Goal: Task Accomplishment & Management: Manage account settings

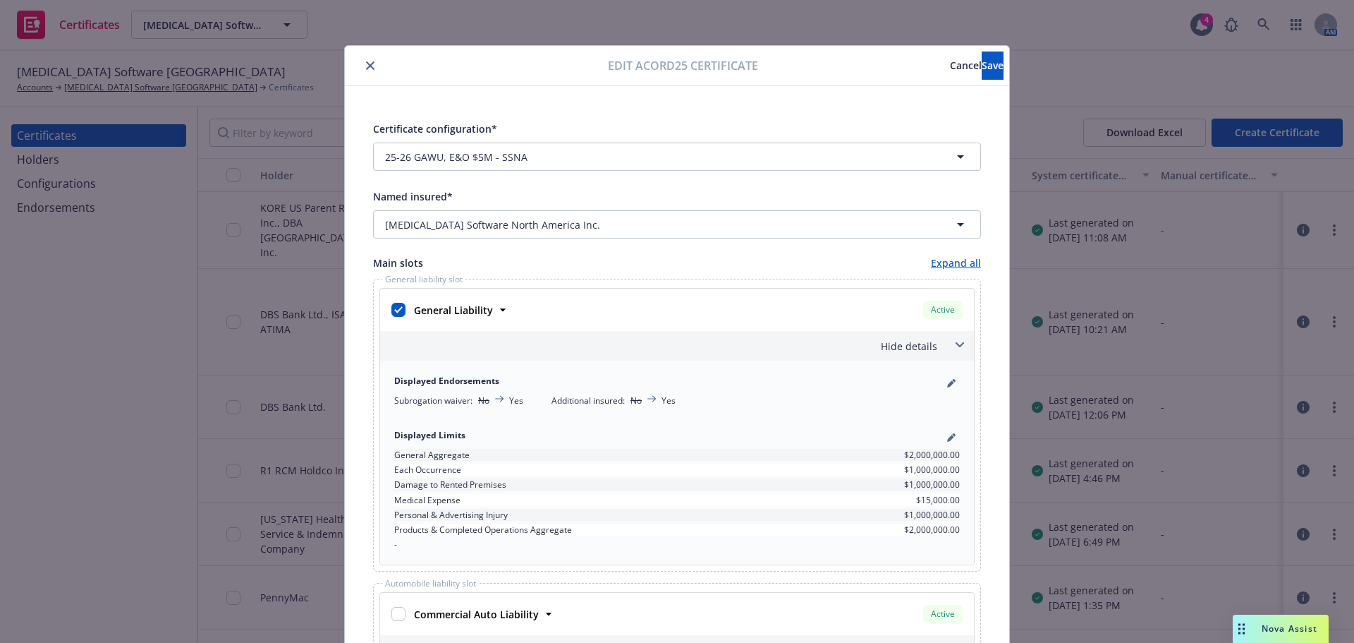
scroll to position [16, 0]
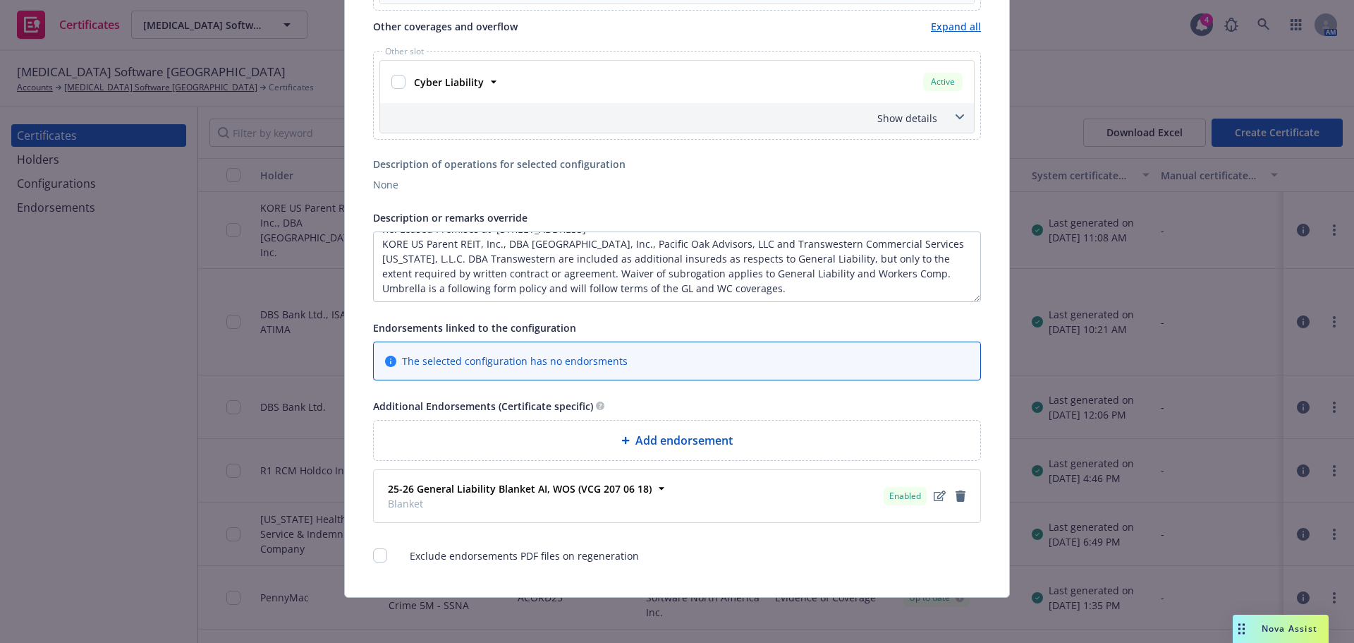
click at [661, 442] on span "Add endorsement" at bounding box center [684, 440] width 97 height 17
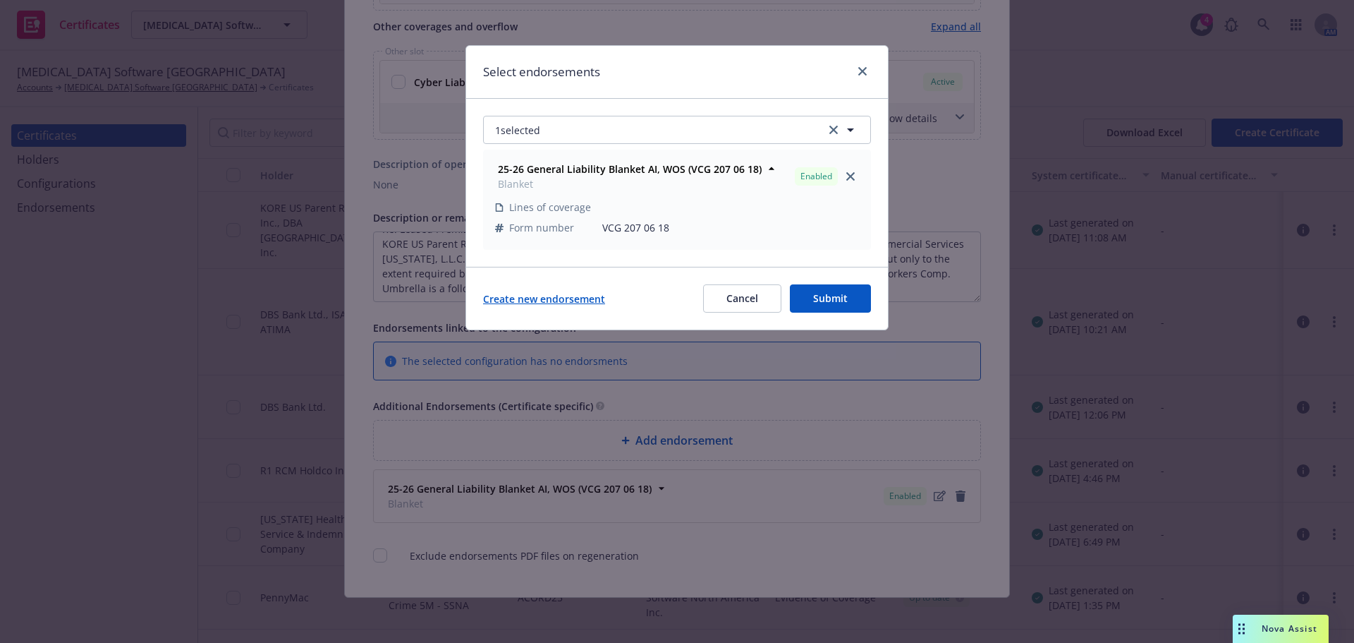
click at [556, 294] on link "Create new endorsement" at bounding box center [544, 298] width 122 height 15
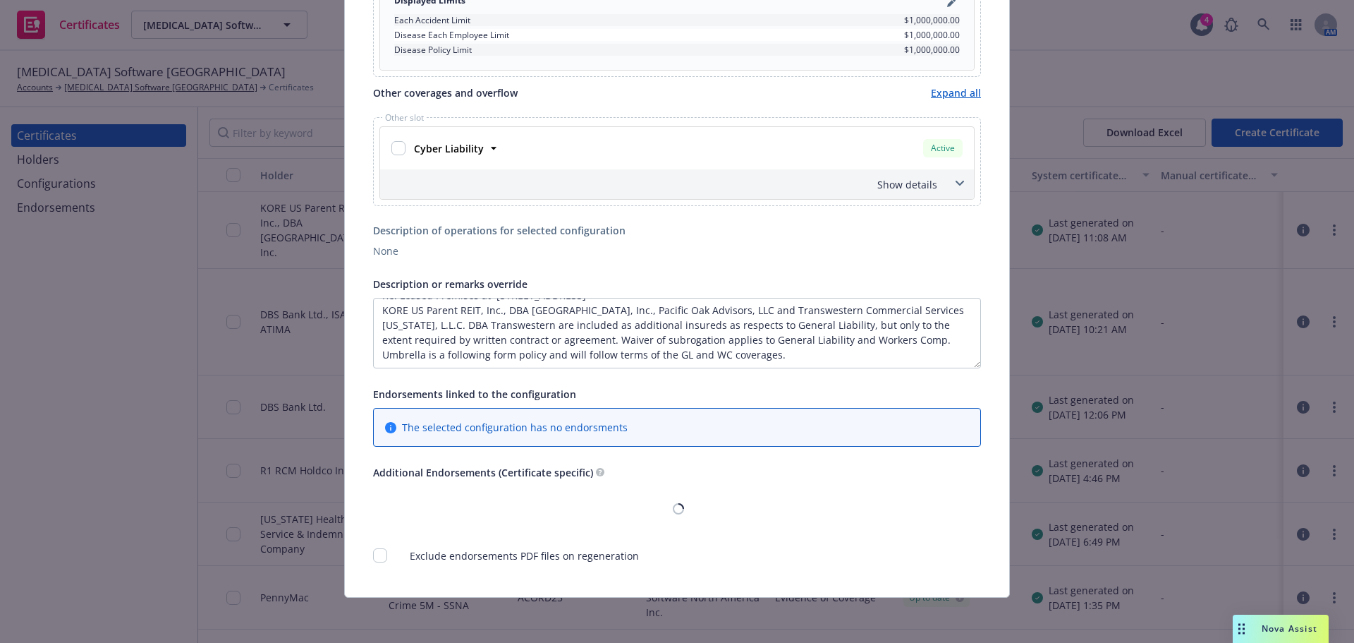
scroll to position [1083, 0]
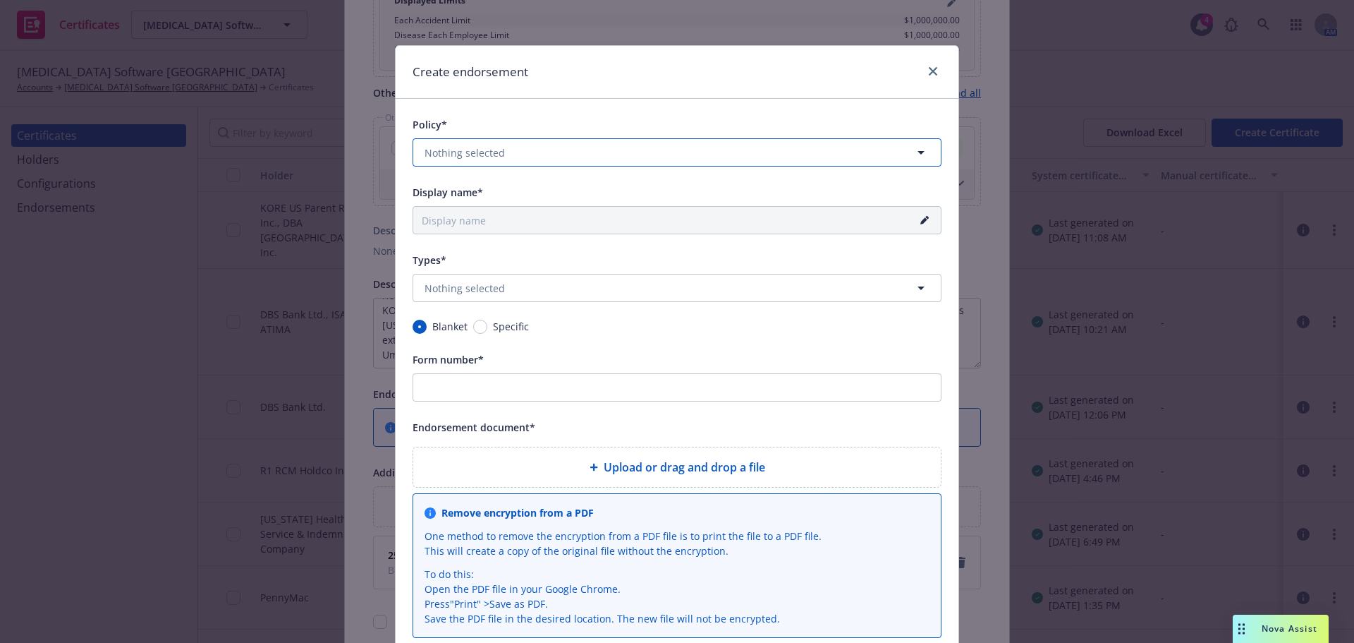
click at [496, 151] on span "Nothing selected" at bounding box center [465, 152] width 80 height 15
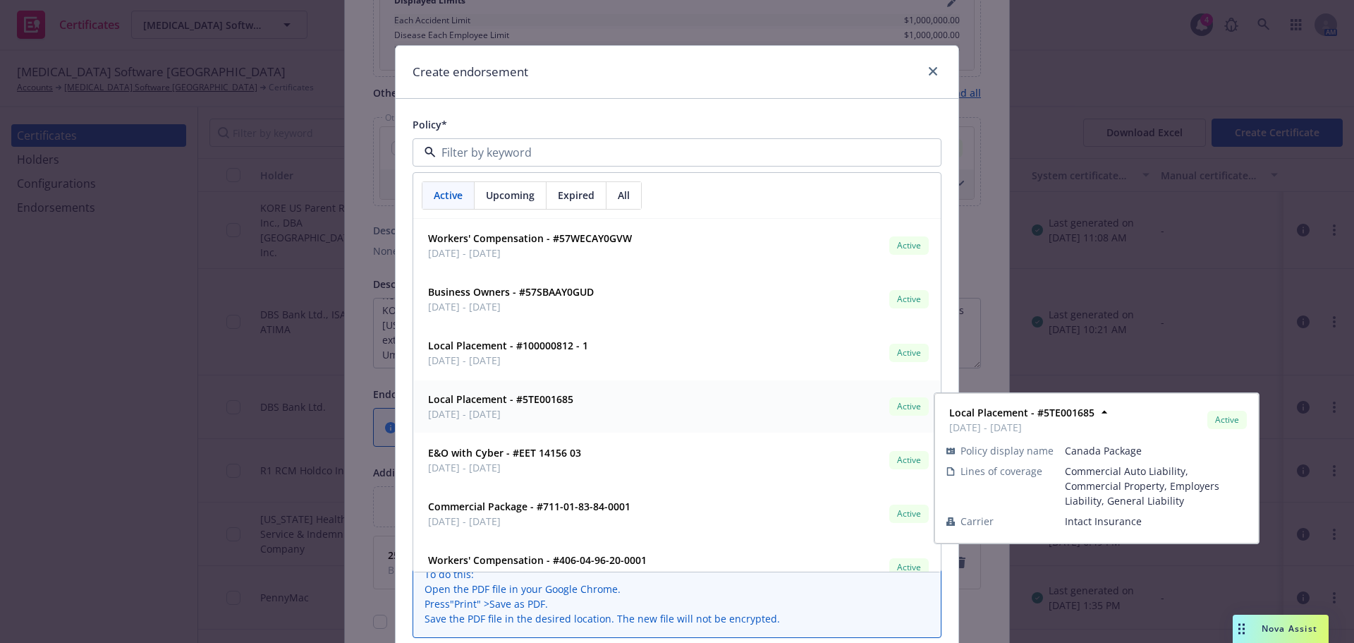
drag, startPoint x: 483, startPoint y: 240, endPoint x: 506, endPoint y: 408, distance: 170.1
click at [505, 408] on div "Workers' Compensation - #57WECAY0GVW [DATE] - [DATE] Active Policy display name…" at bounding box center [677, 433] width 528 height 429
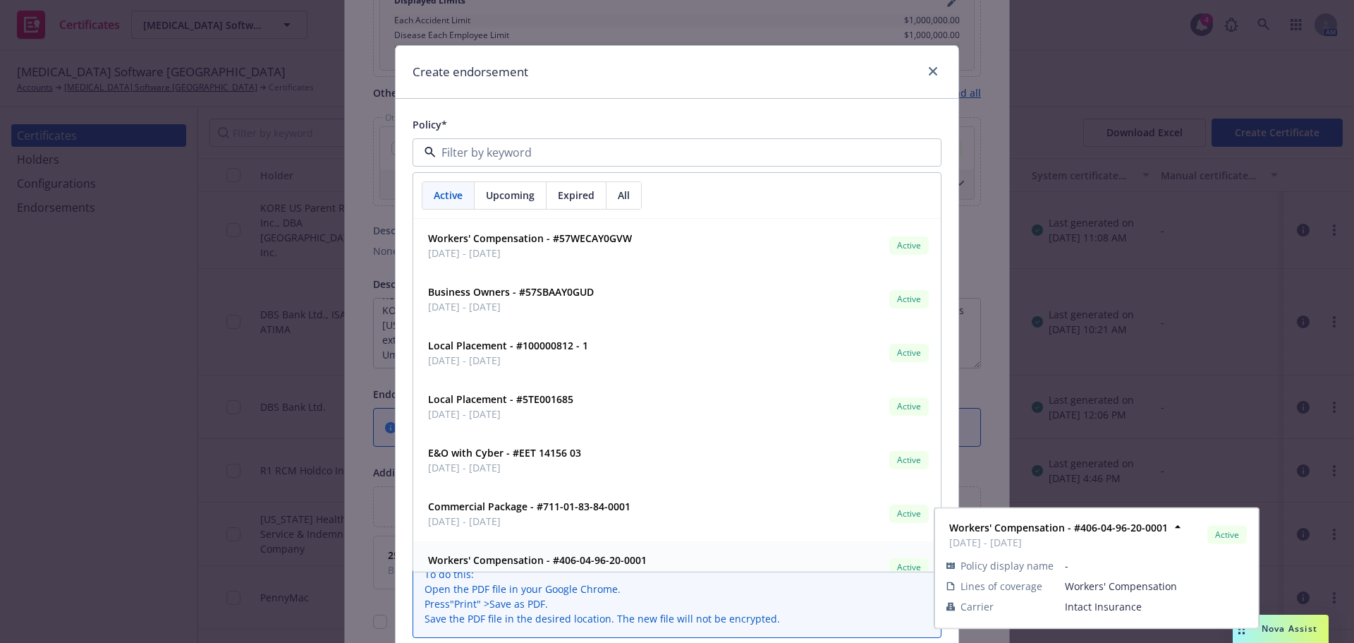
click at [604, 561] on strong "Workers' Compensation - #406-04-96-20-0001" at bounding box center [537, 559] width 219 height 13
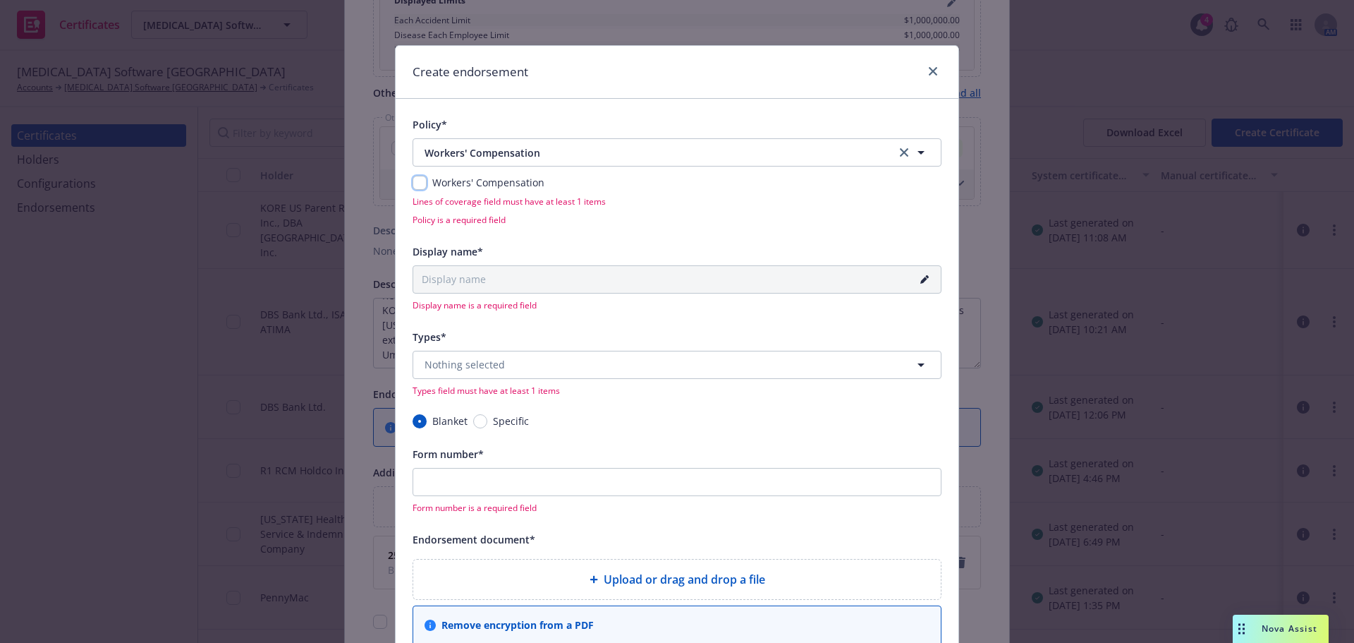
click at [419, 185] on input "checkbox" at bounding box center [420, 183] width 14 height 14
checkbox input "true"
type input "25-26 Workers' Compensation Blanket"
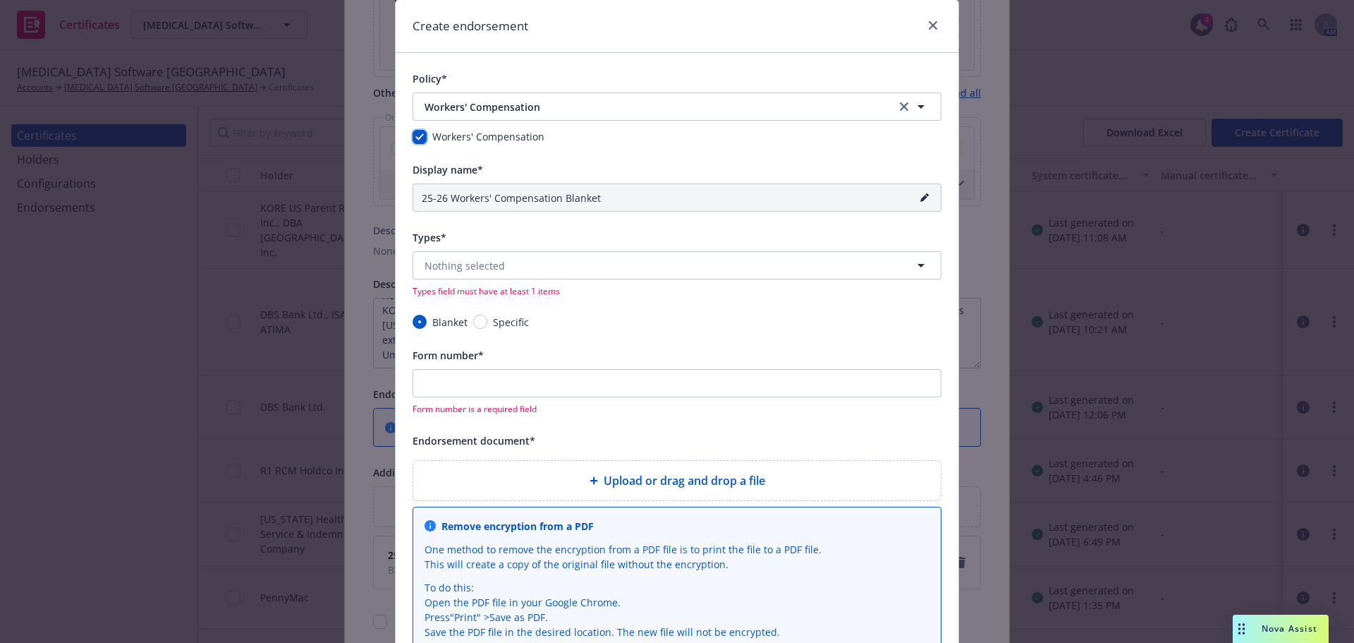
scroll to position [71, 0]
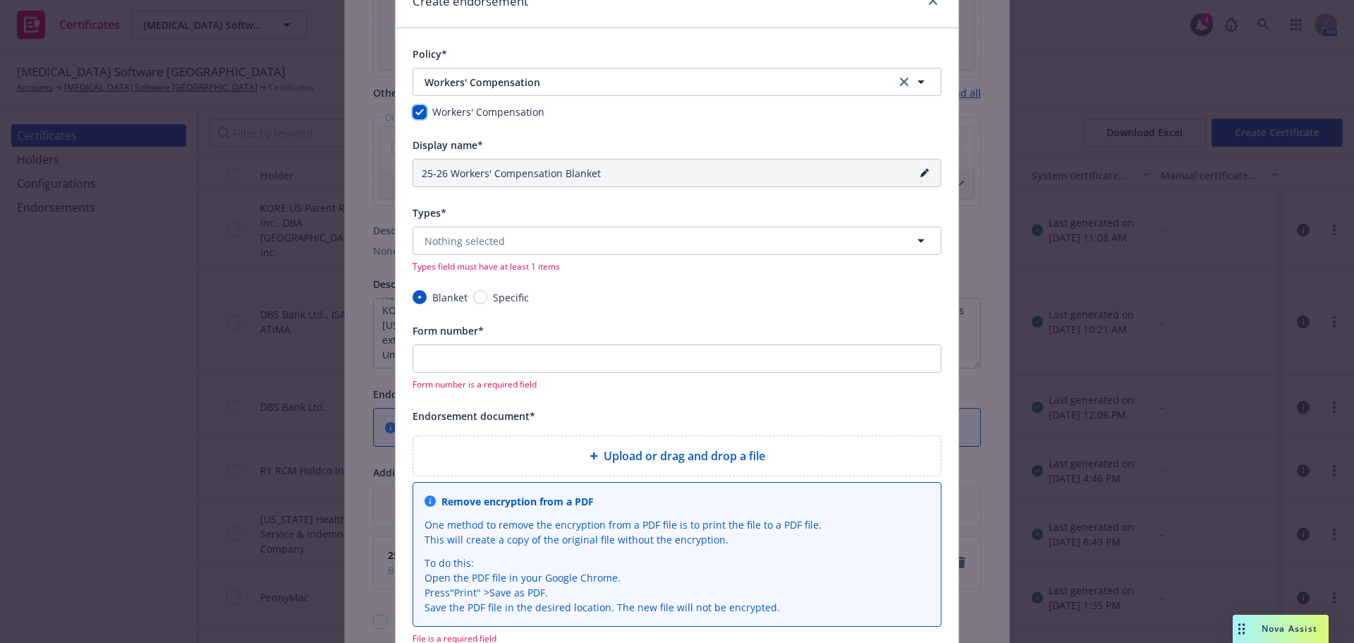
click at [413, 116] on input "checkbox" at bounding box center [420, 112] width 14 height 14
checkbox input "false"
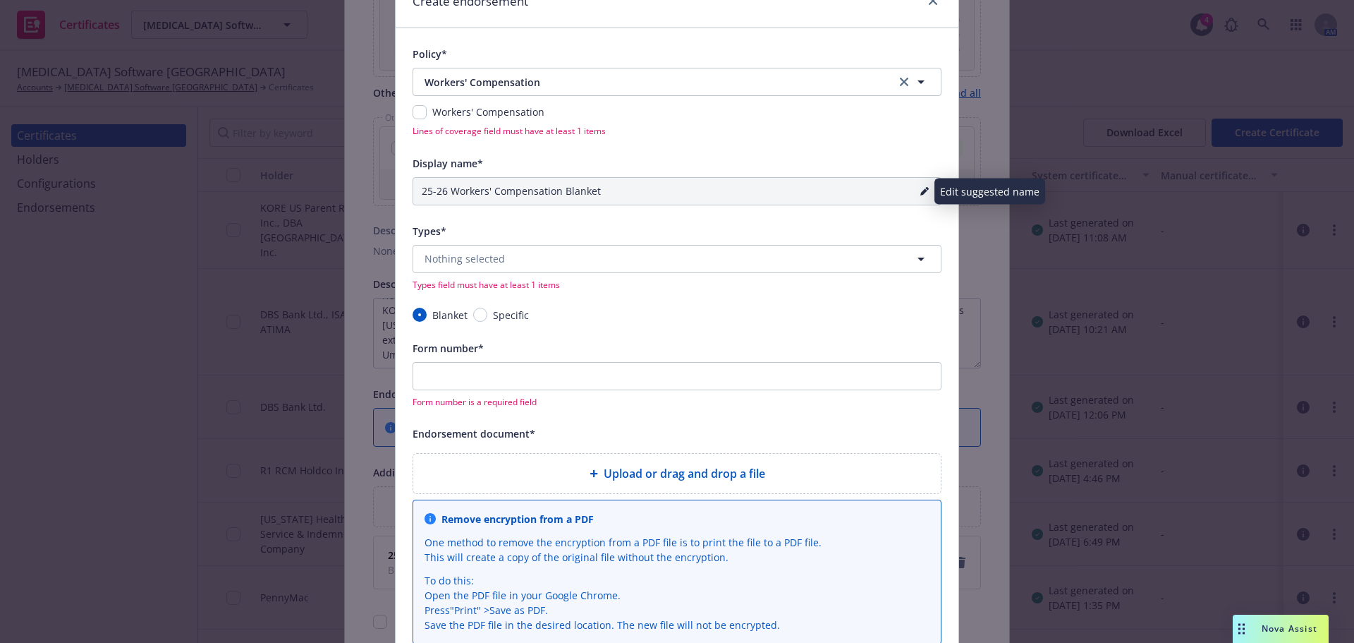
click at [921, 193] on icon "pencil" at bounding box center [924, 191] width 7 height 7
click at [600, 190] on input "25-26 Workers' Compensation Blanket" at bounding box center [677, 191] width 529 height 28
type input "25-26 Workers' Compensation Blanket WOS"
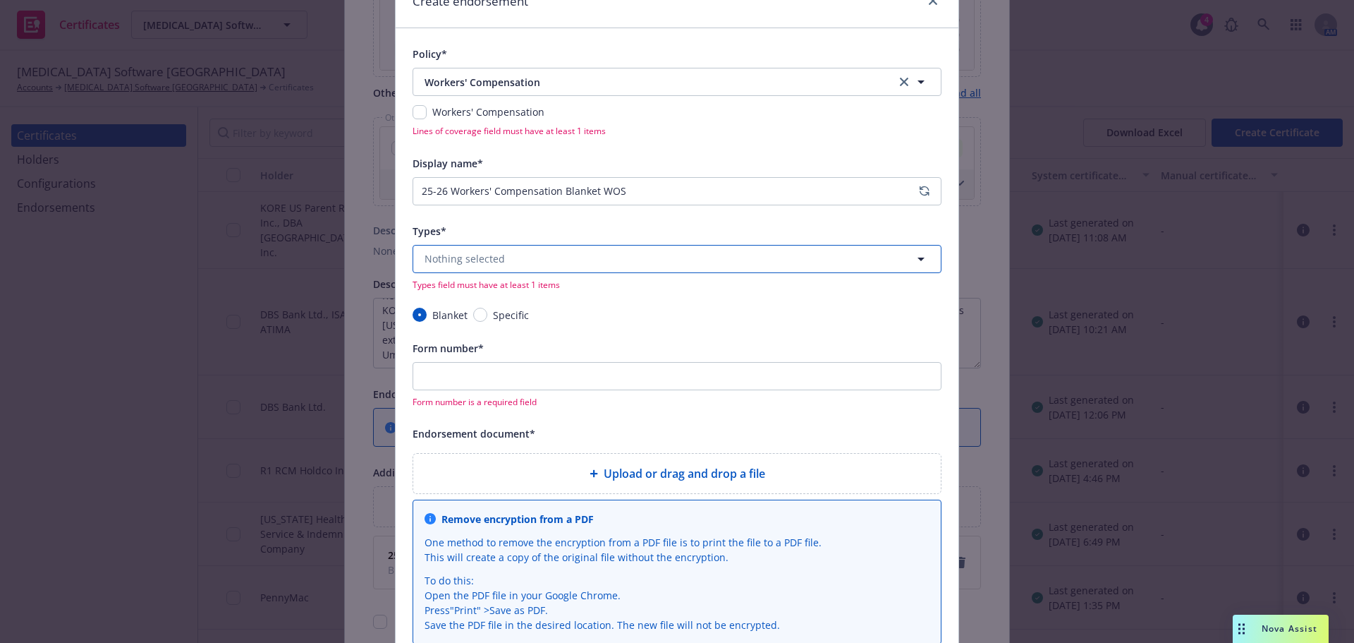
click at [537, 257] on button "Nothing selected" at bounding box center [677, 259] width 529 height 28
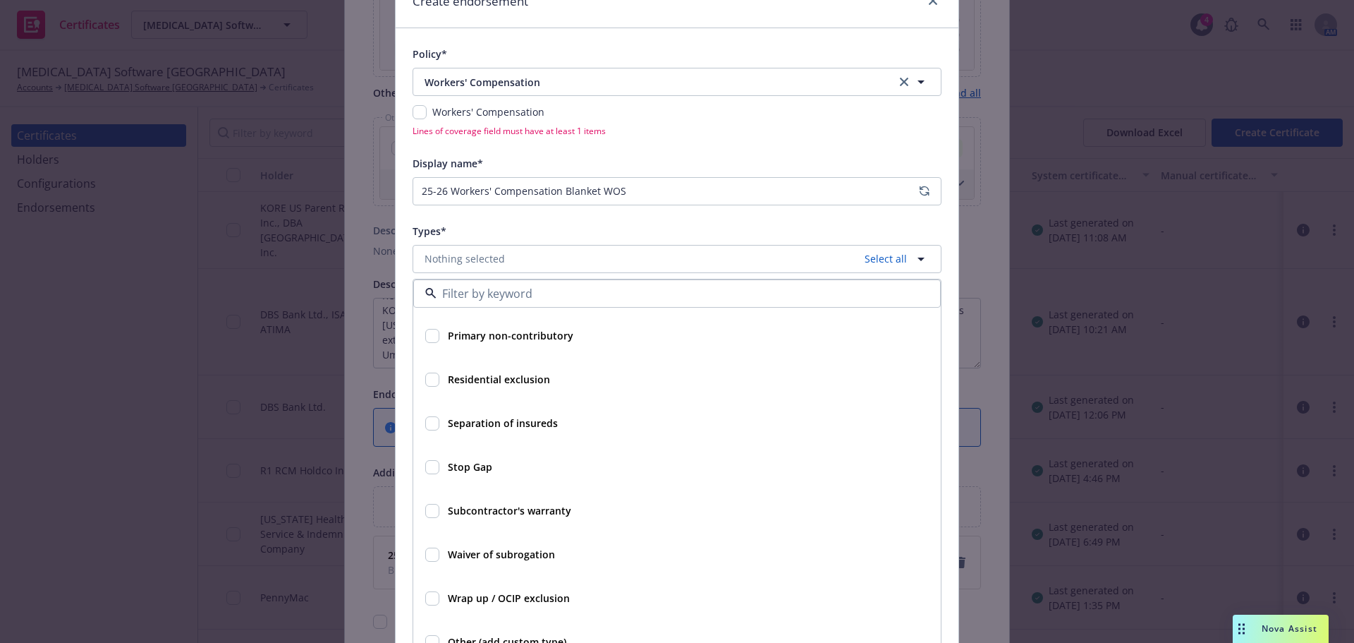
scroll to position [653, 0]
click at [429, 552] on input "checkbox" at bounding box center [432, 551] width 14 height 14
checkbox input "true"
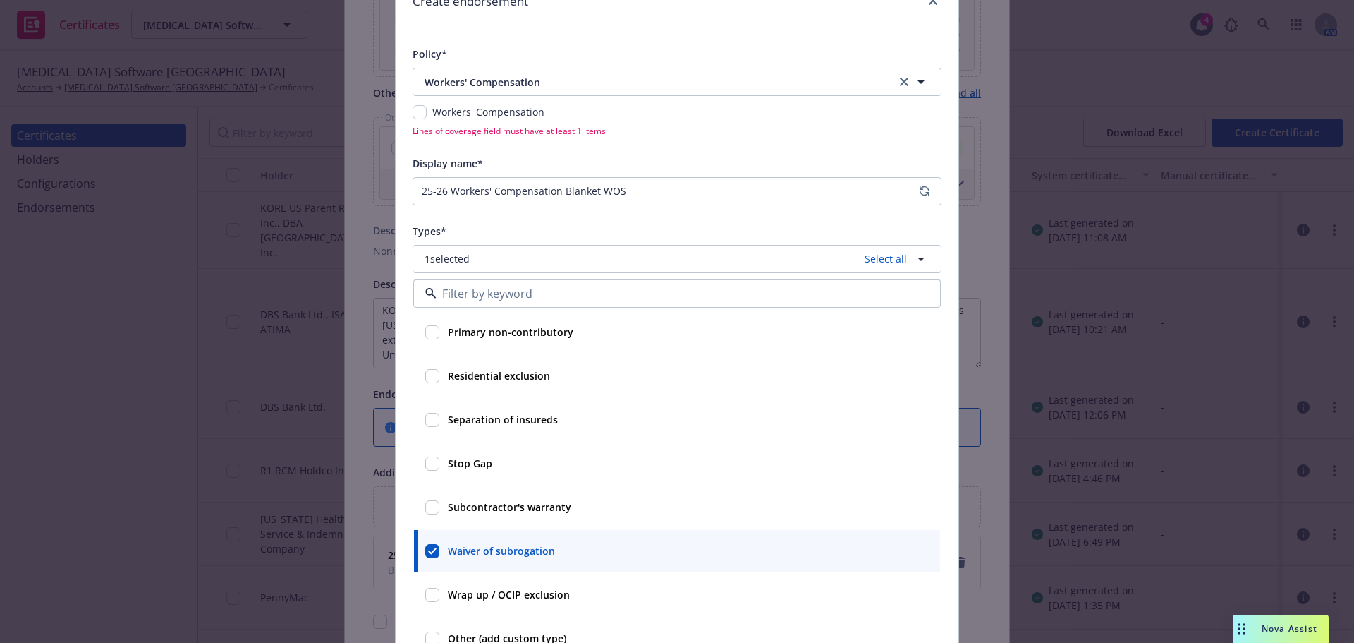
click at [791, 230] on div "Types*" at bounding box center [677, 230] width 529 height 17
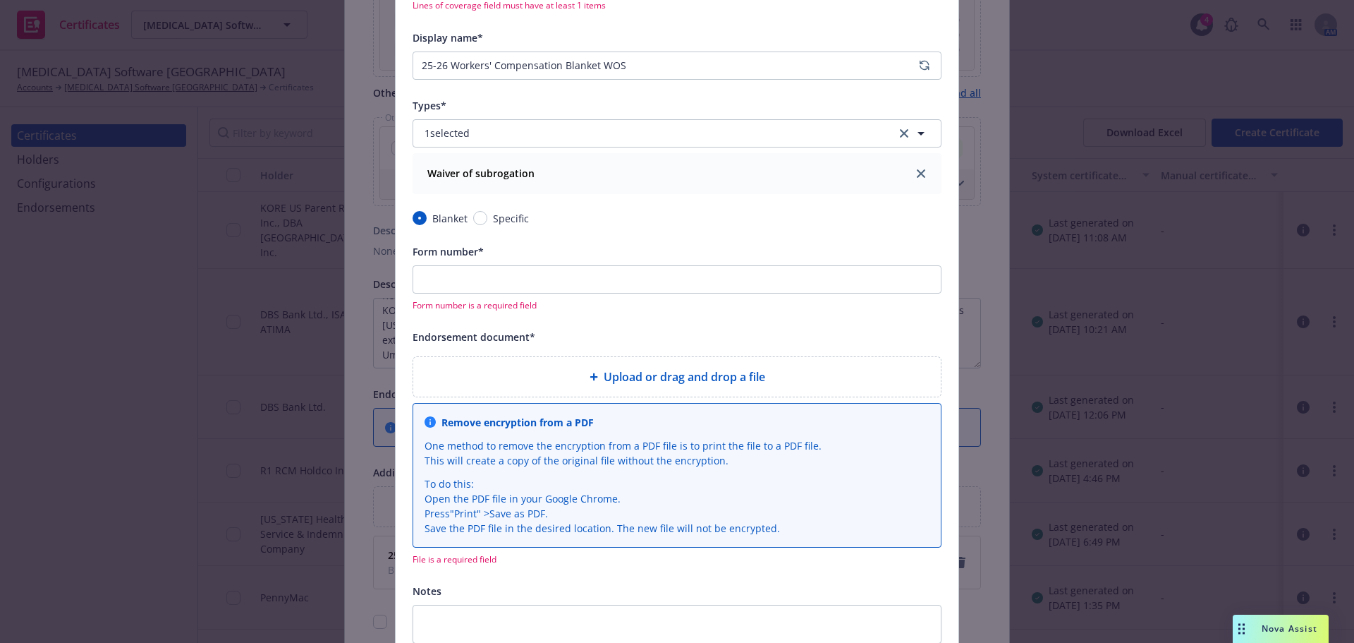
scroll to position [212, 0]
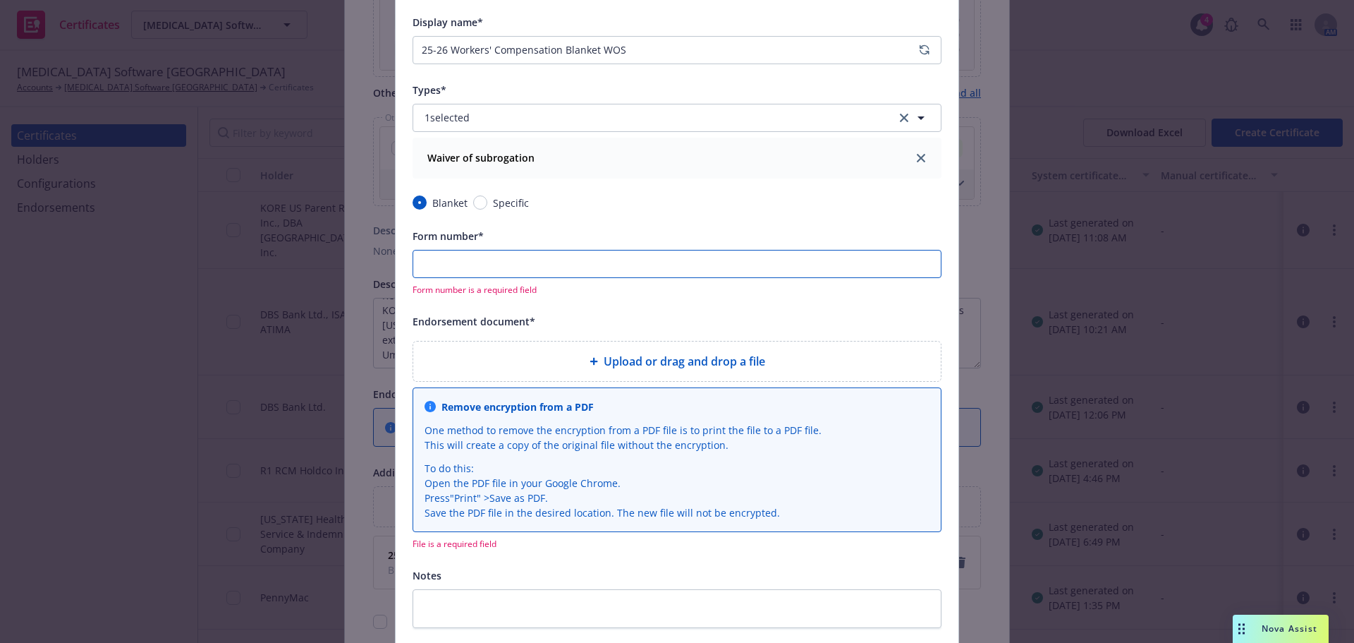
click at [500, 260] on input "Form number*" at bounding box center [677, 264] width 529 height 28
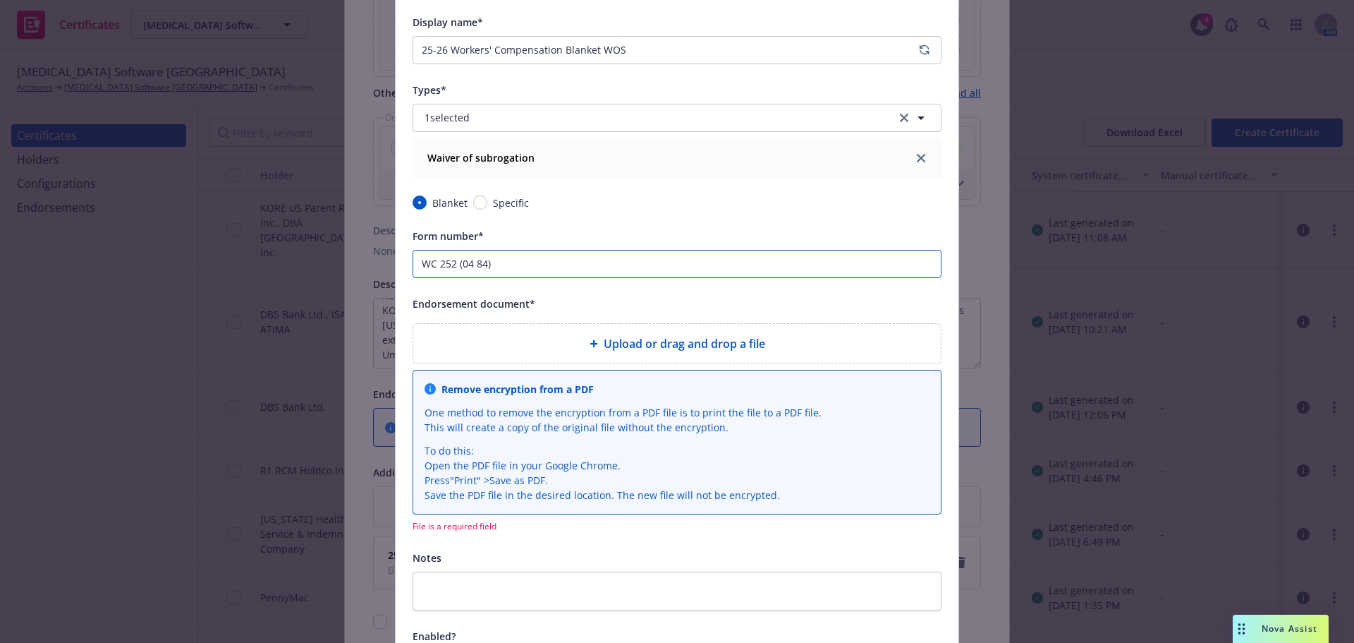
type input "WC 252 (04 84)"
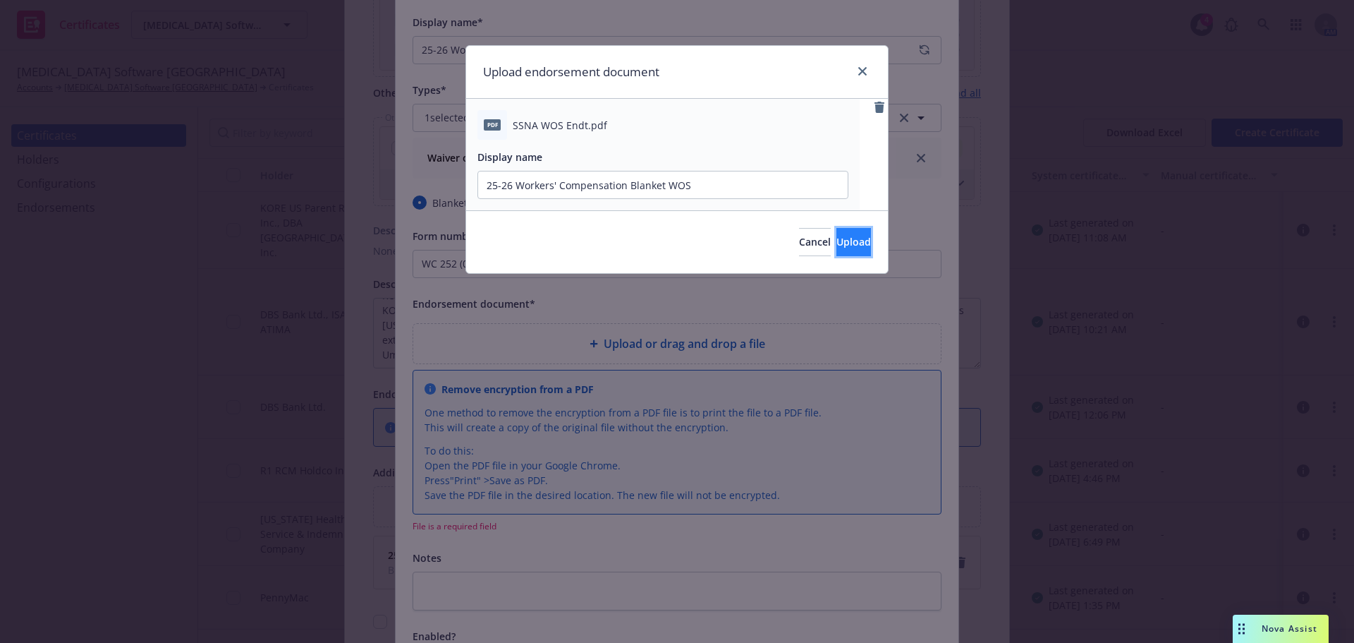
click at [837, 241] on span "Upload" at bounding box center [854, 241] width 35 height 13
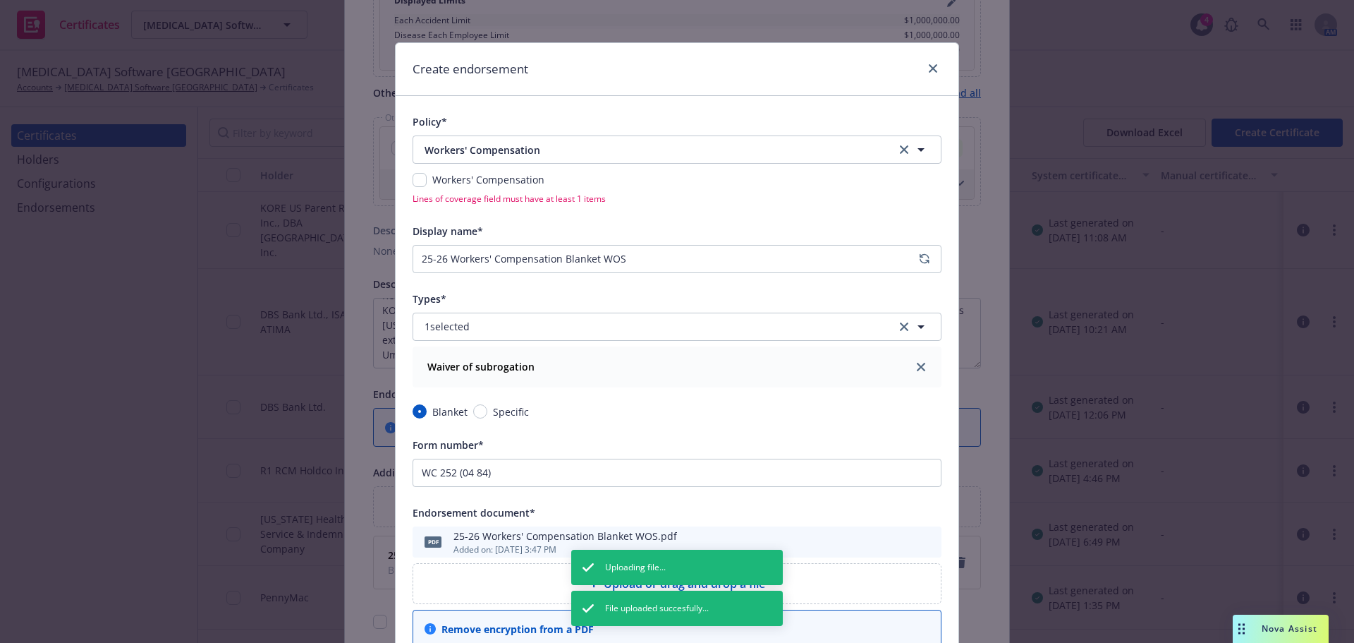
scroll to position [0, 0]
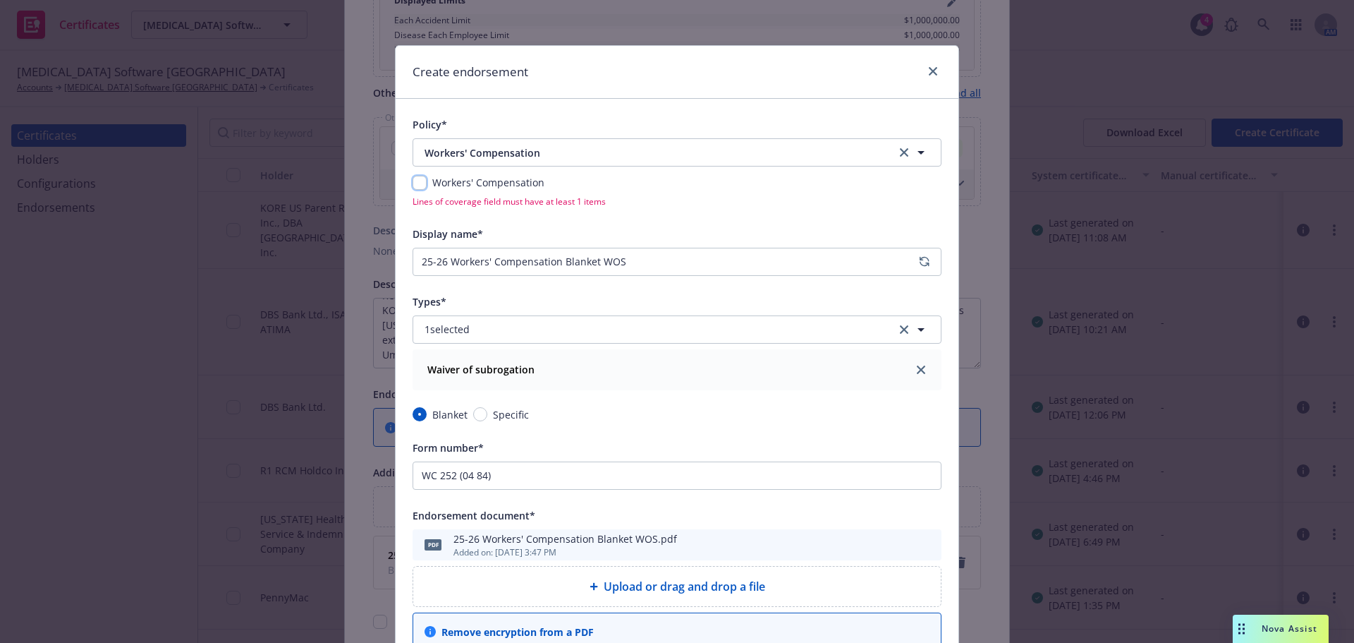
click at [415, 183] on input "checkbox" at bounding box center [420, 183] width 14 height 14
checkbox input "true"
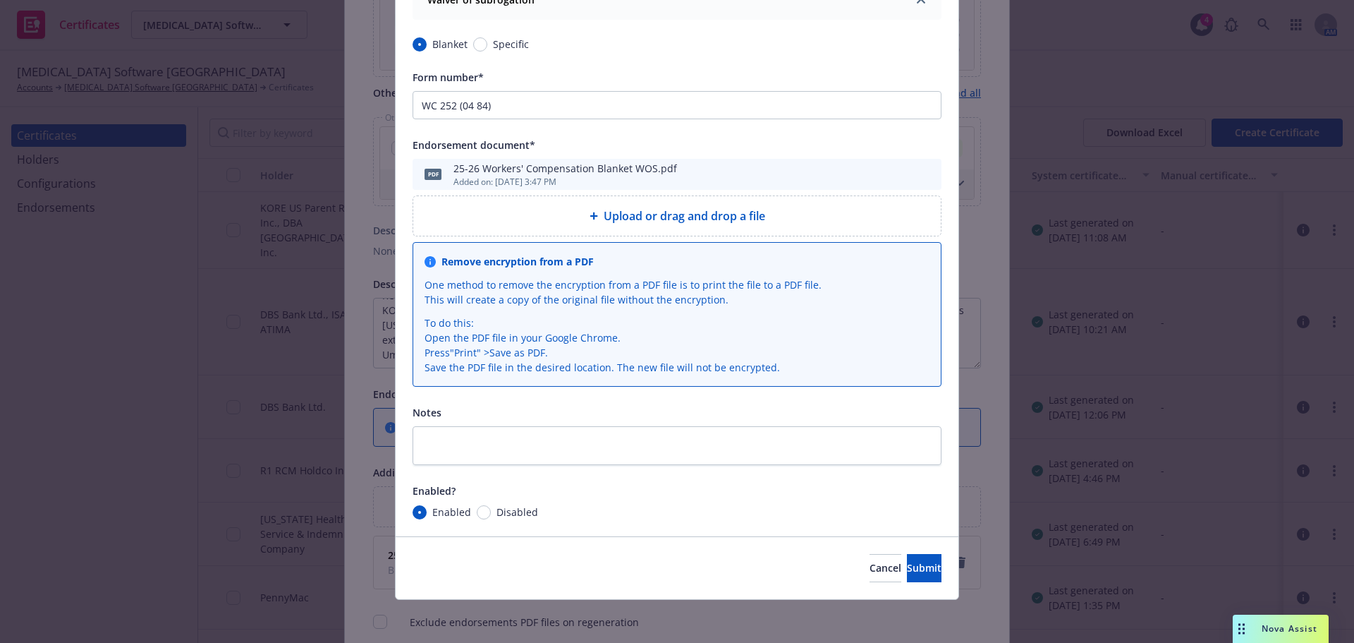
scroll to position [354, 0]
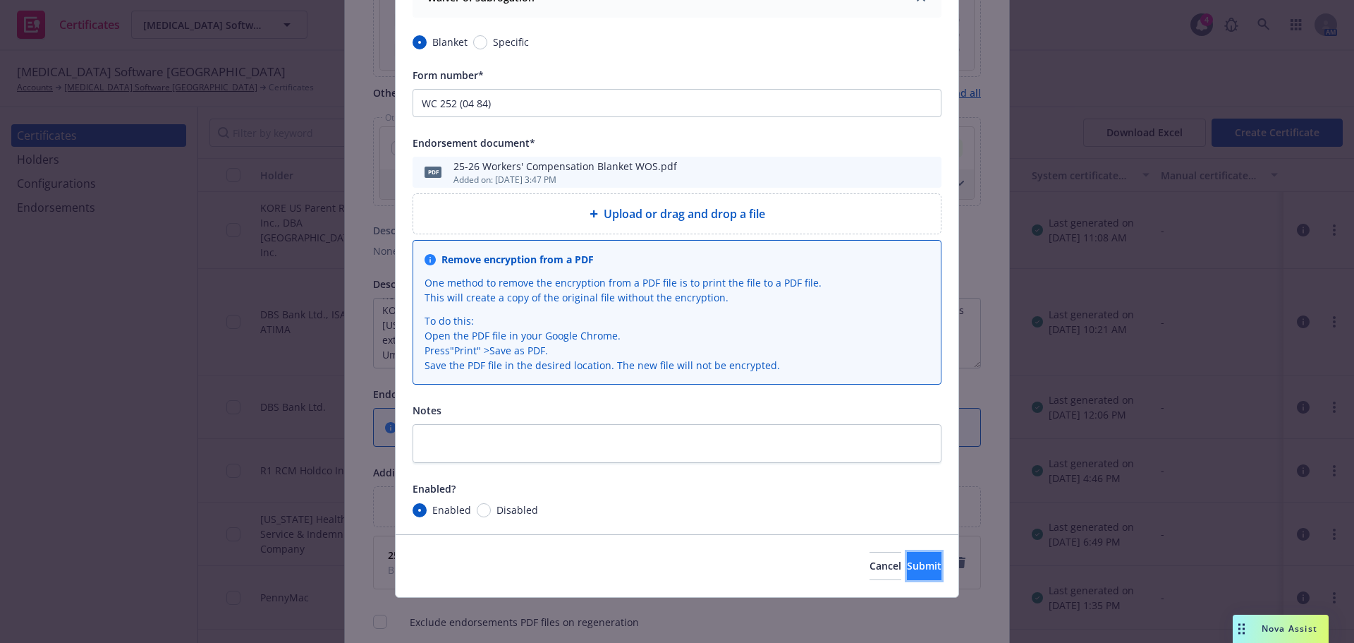
click at [907, 558] on button "Submit" at bounding box center [924, 566] width 35 height 28
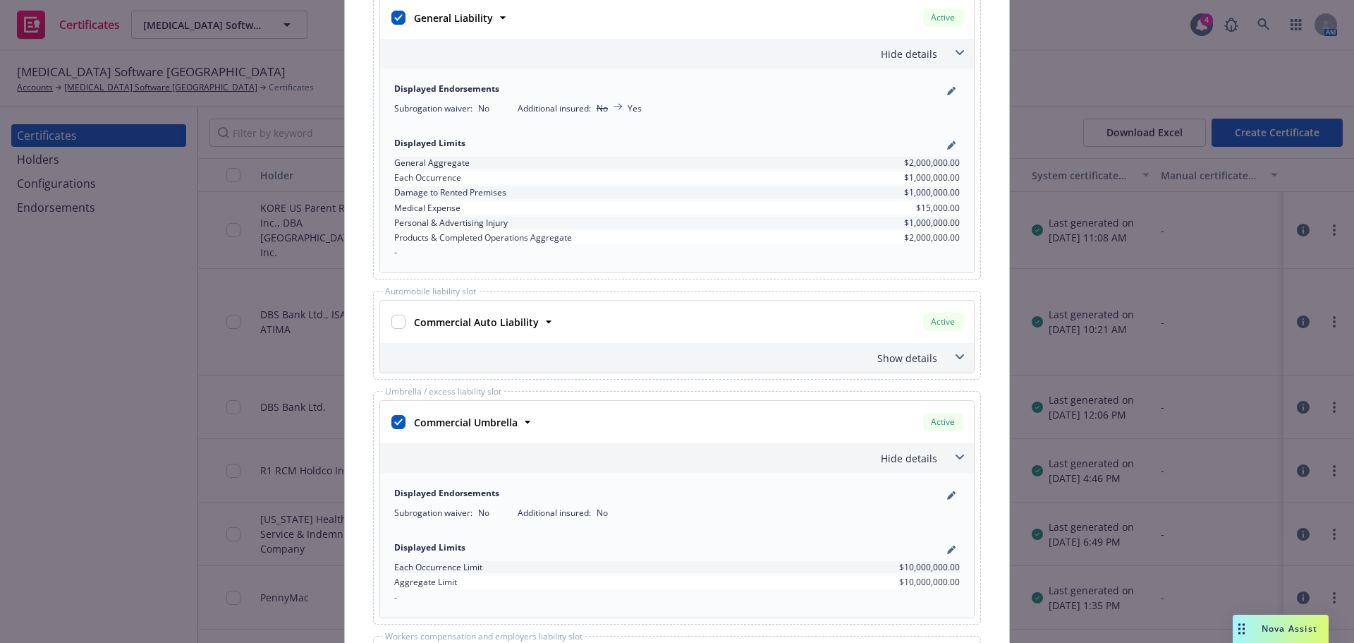
scroll to position [0, 0]
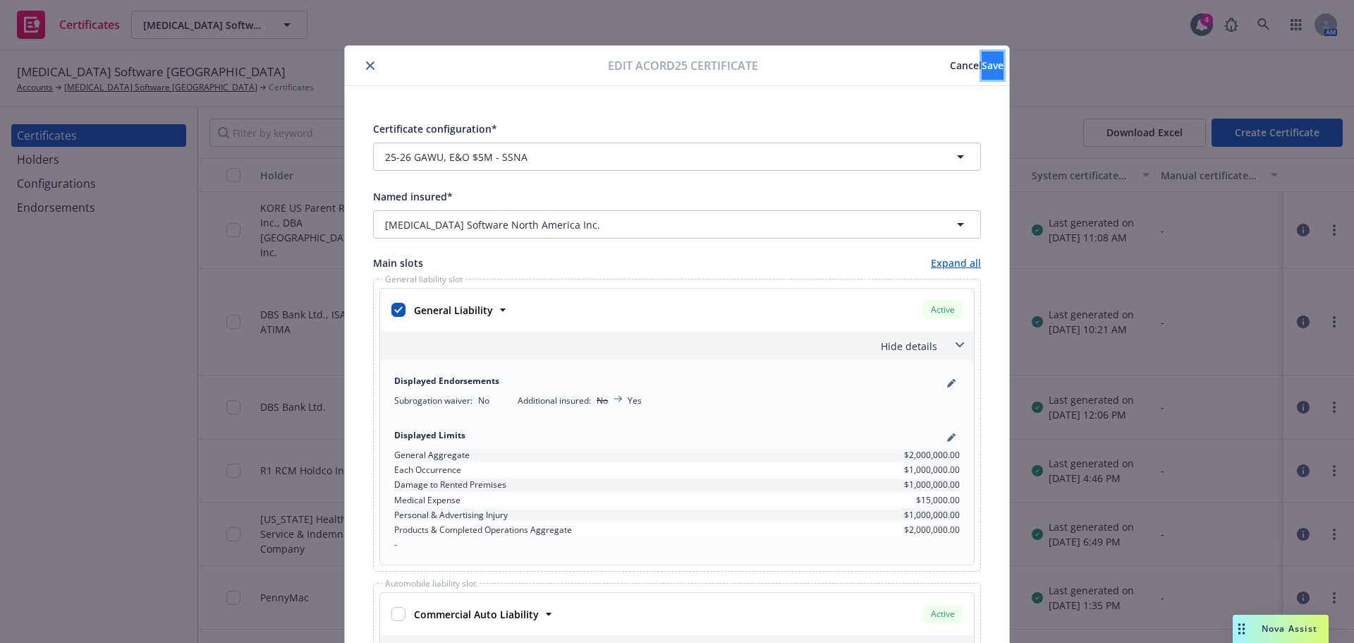
click at [982, 75] on button "Save" at bounding box center [993, 65] width 22 height 28
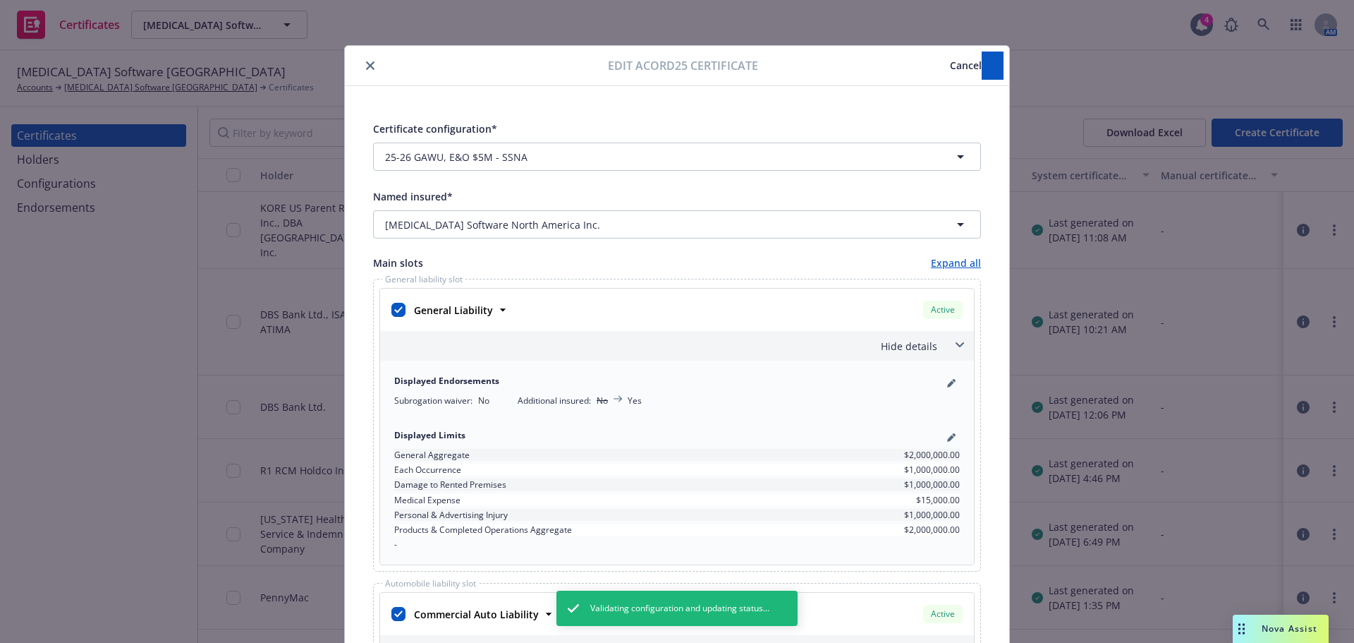
checkbox input "true"
checkbox input "false"
checkbox input "true"
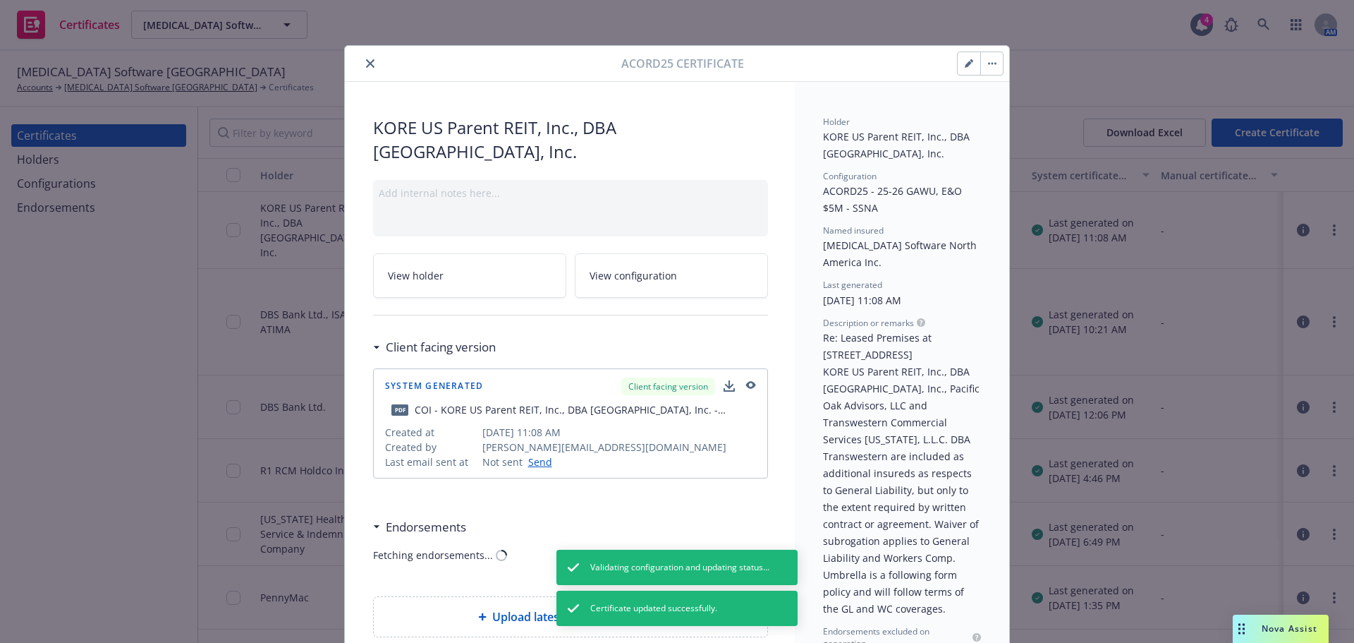
click at [989, 64] on icon "button" at bounding box center [992, 63] width 8 height 3
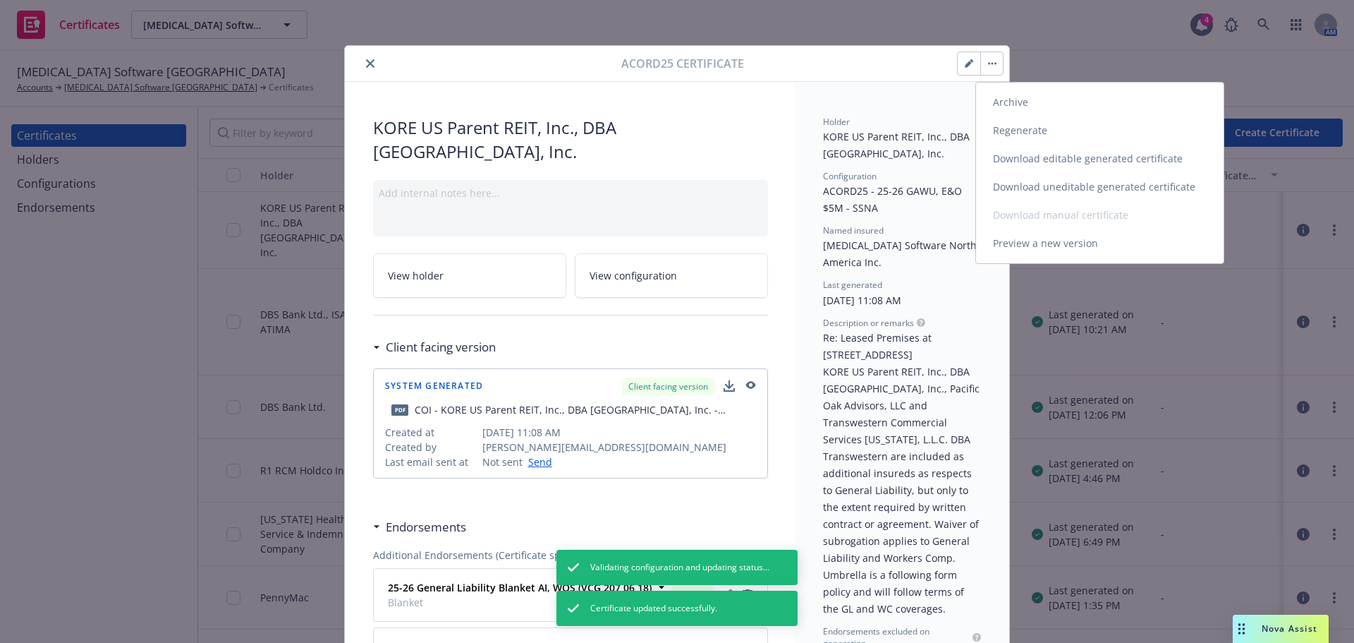
click at [995, 133] on link "Regenerate" at bounding box center [1100, 130] width 248 height 28
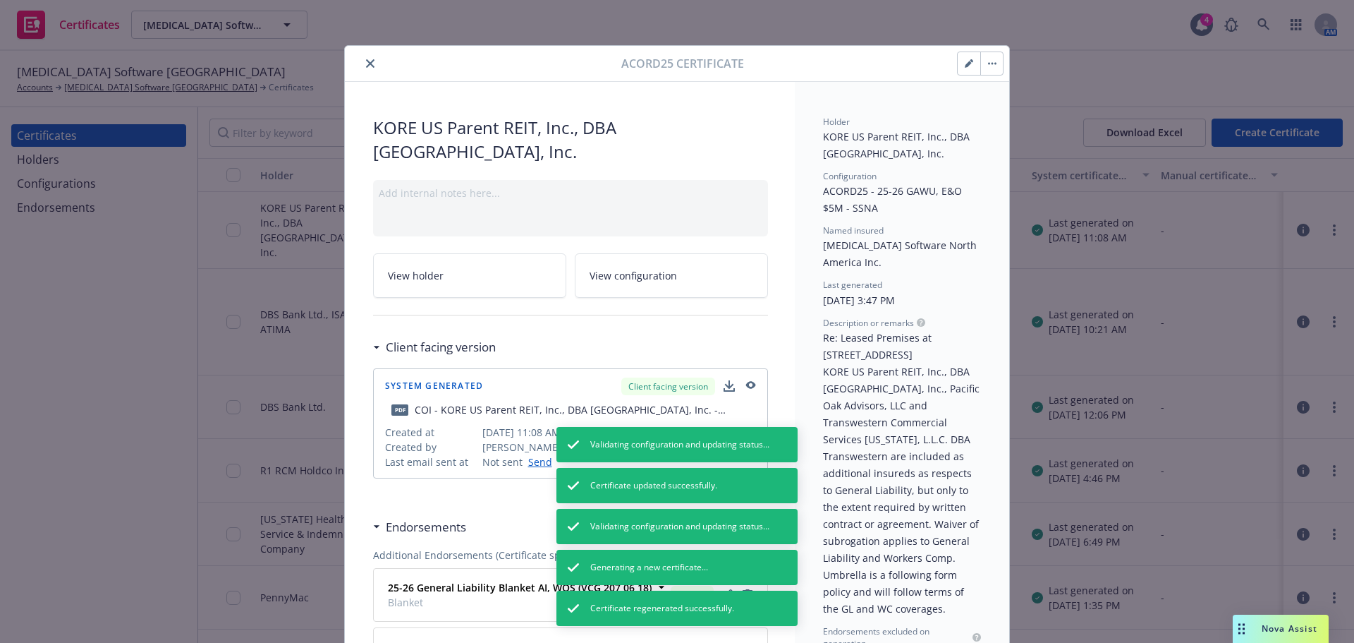
click at [367, 67] on button "close" at bounding box center [370, 63] width 17 height 17
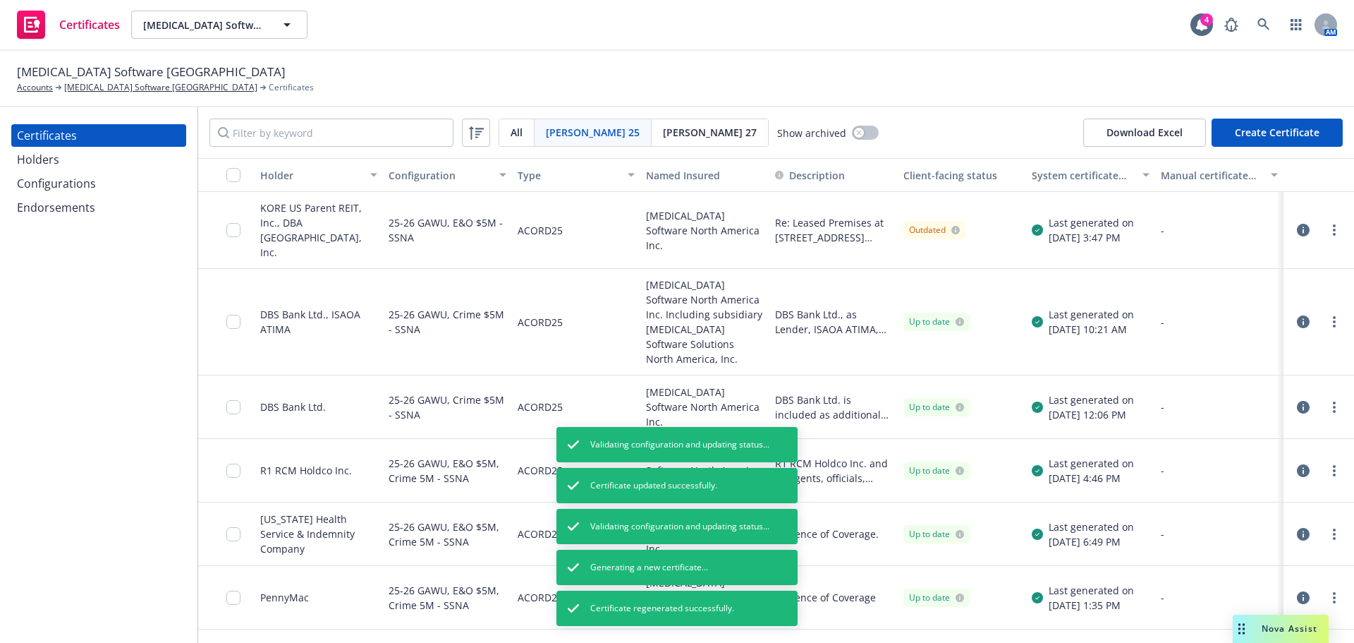
click at [518, 131] on span "All" at bounding box center [517, 132] width 12 height 15
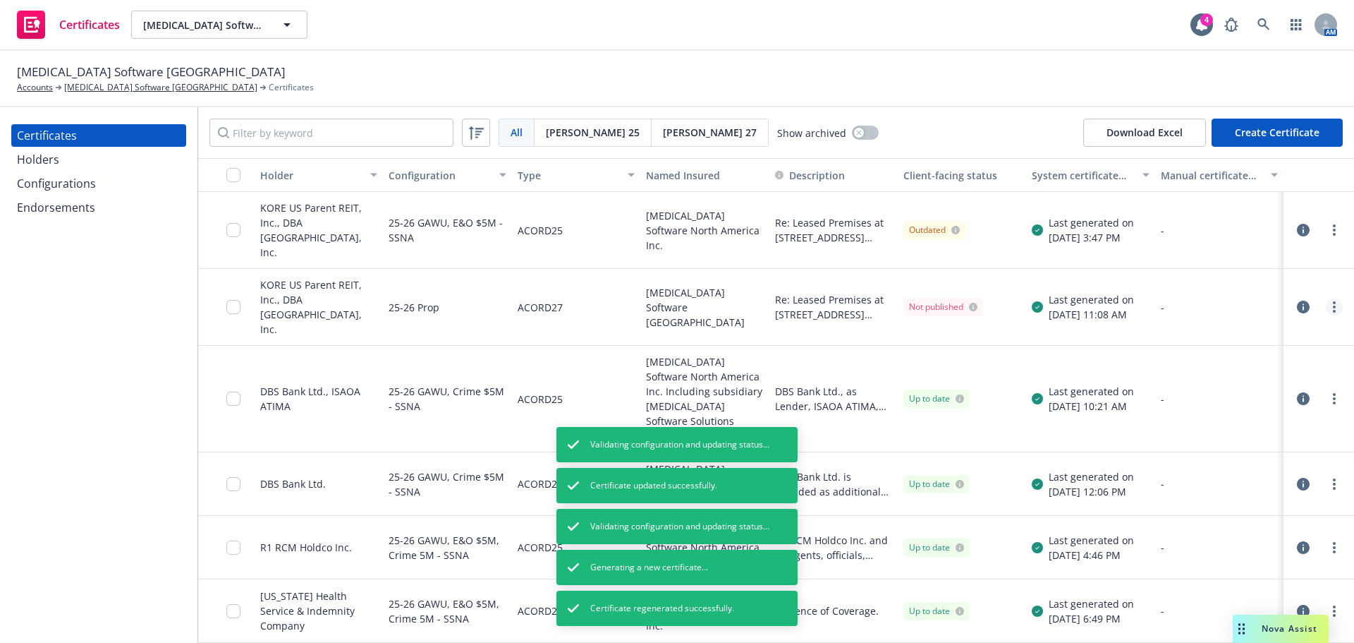
click at [1326, 298] on link "more" at bounding box center [1334, 306] width 17 height 17
click at [1227, 362] on link "Regenerate" at bounding box center [1219, 372] width 226 height 28
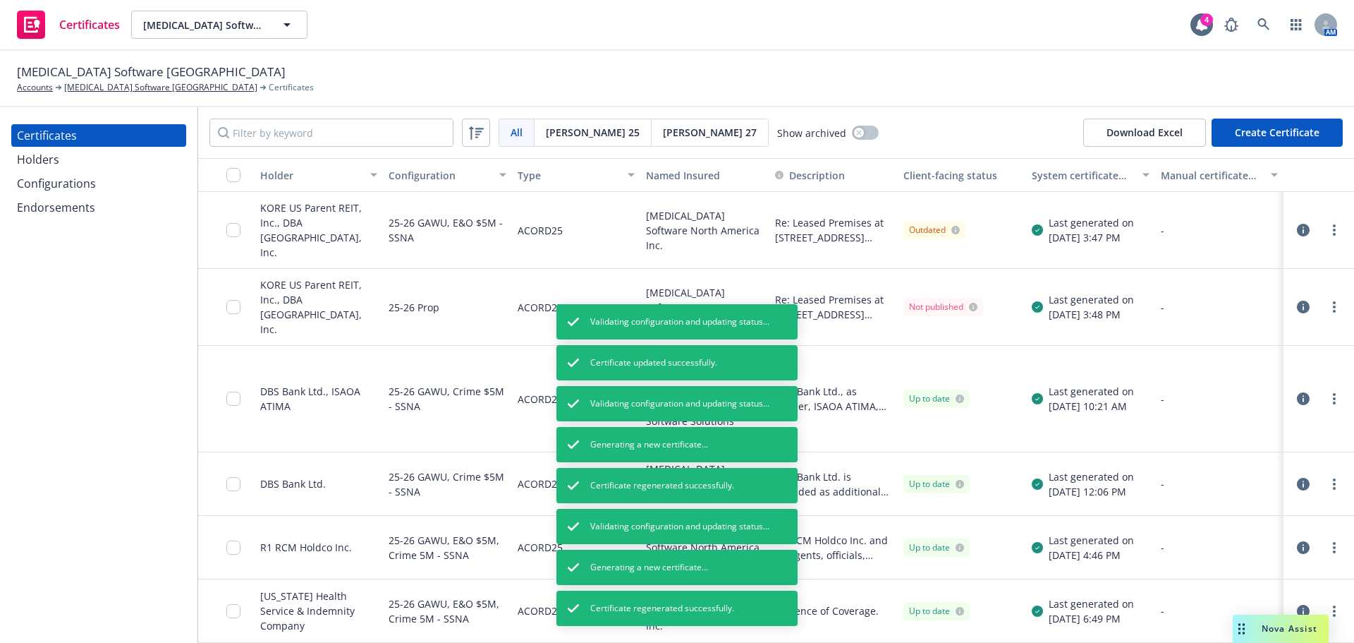
click at [1297, 224] on icon "button" at bounding box center [1303, 230] width 13 height 13
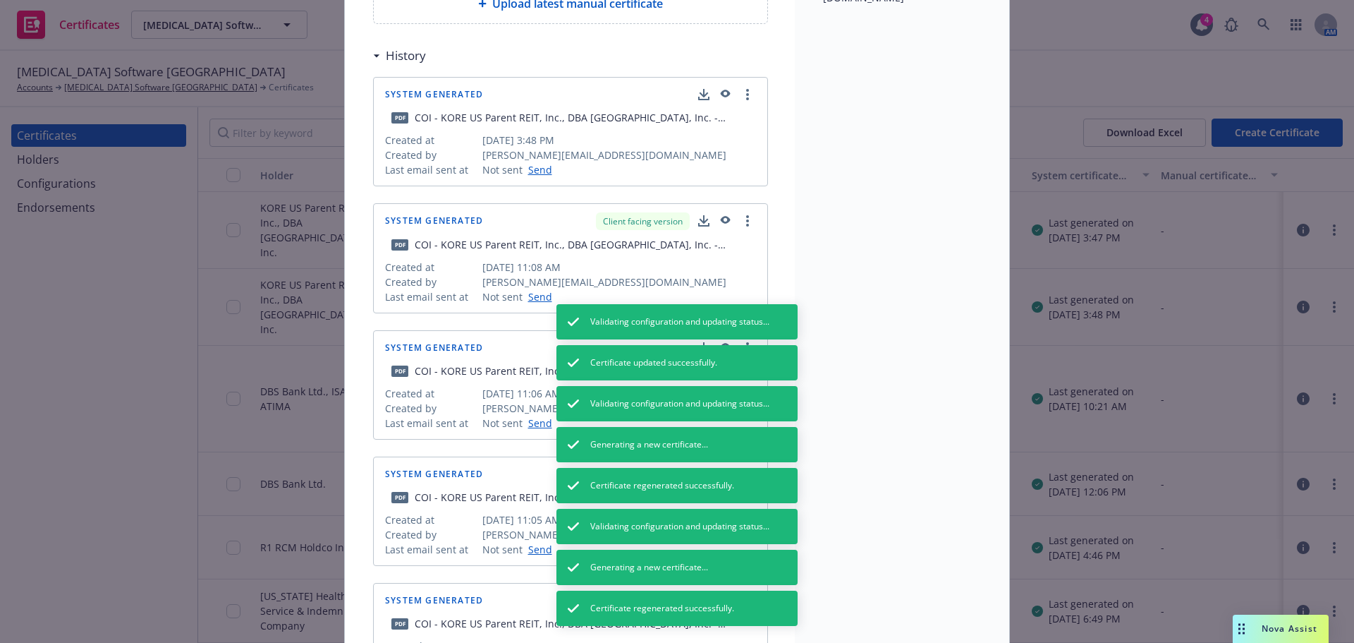
scroll to position [705, 0]
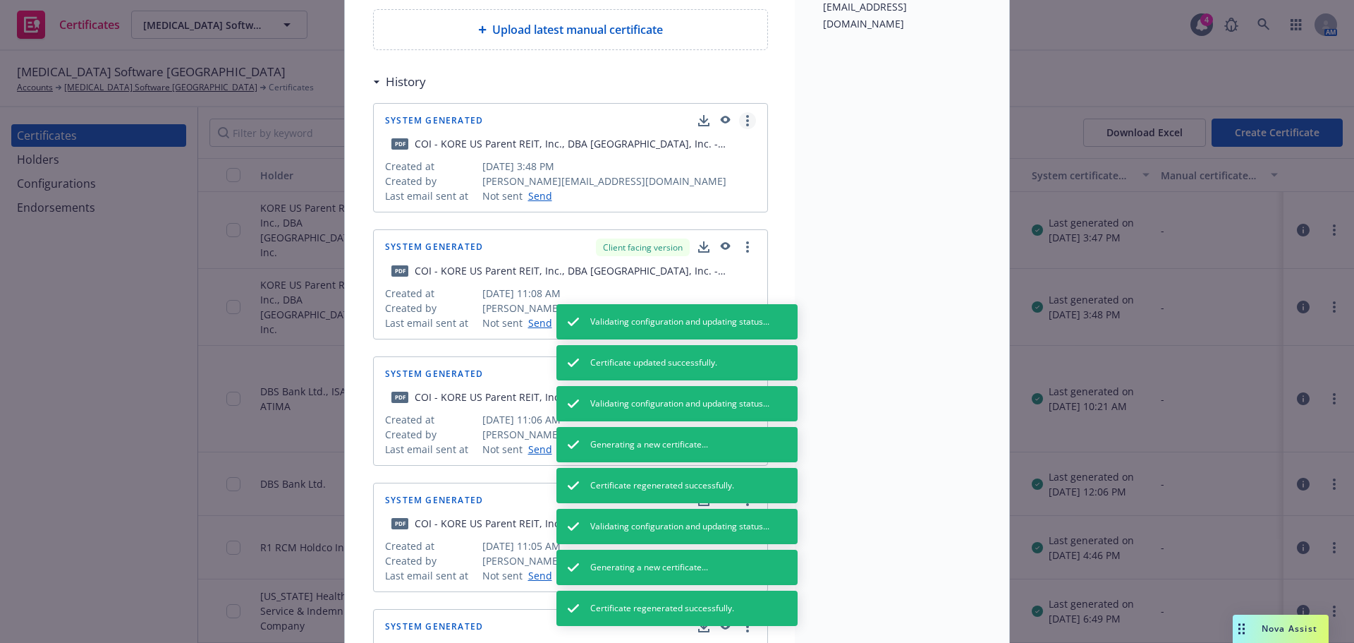
click at [746, 126] on circle "more" at bounding box center [747, 124] width 3 height 3
click at [706, 148] on link "Show in client navigator" at bounding box center [681, 149] width 159 height 28
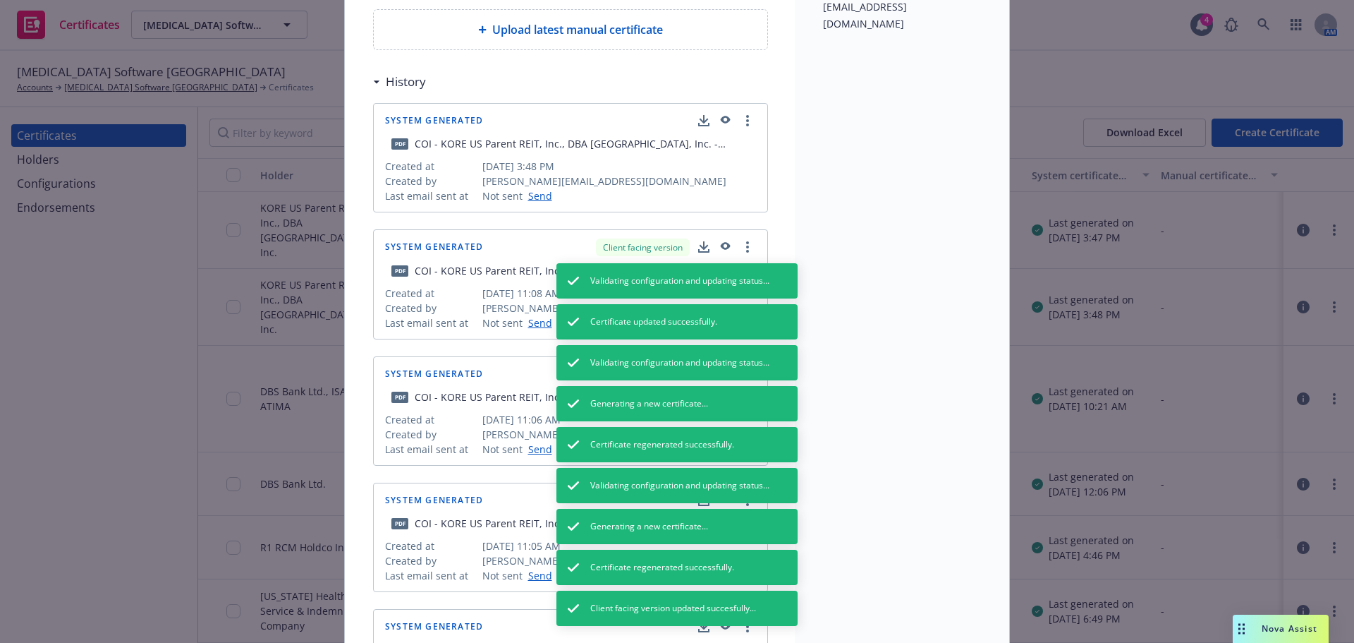
click at [721, 121] on icon "button" at bounding box center [726, 120] width 10 height 8
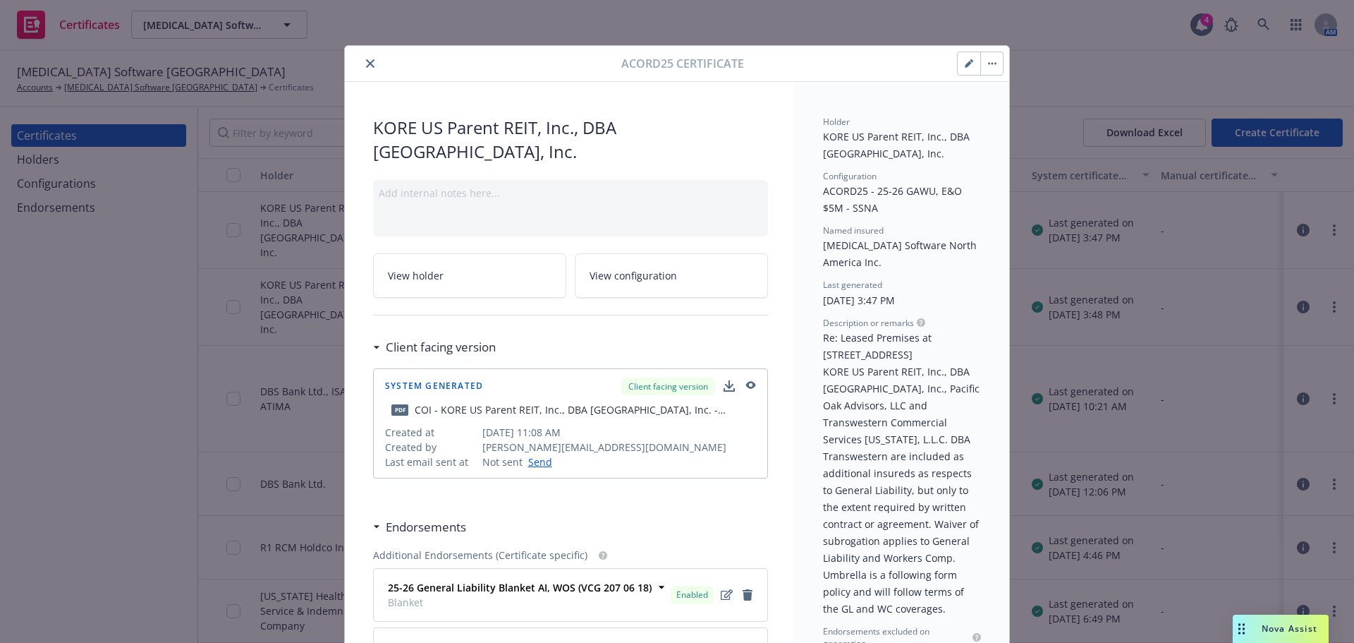
click at [958, 66] on button "button" at bounding box center [969, 63] width 23 height 23
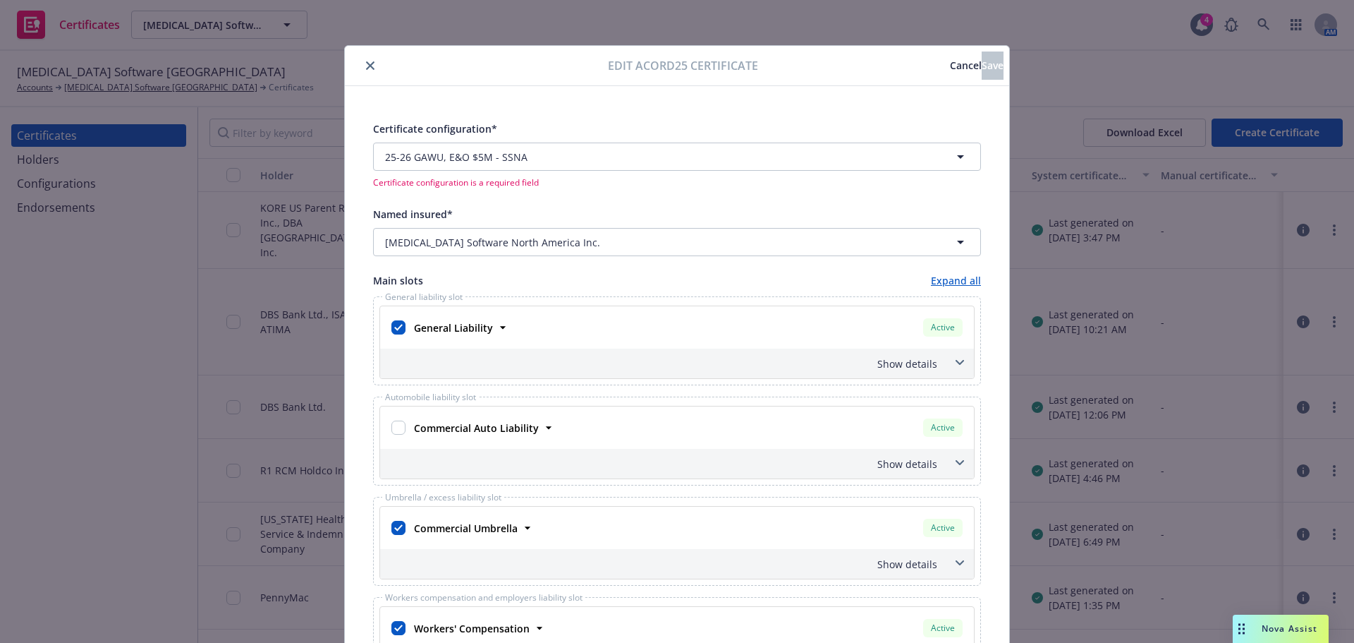
click at [949, 361] on span at bounding box center [960, 362] width 23 height 23
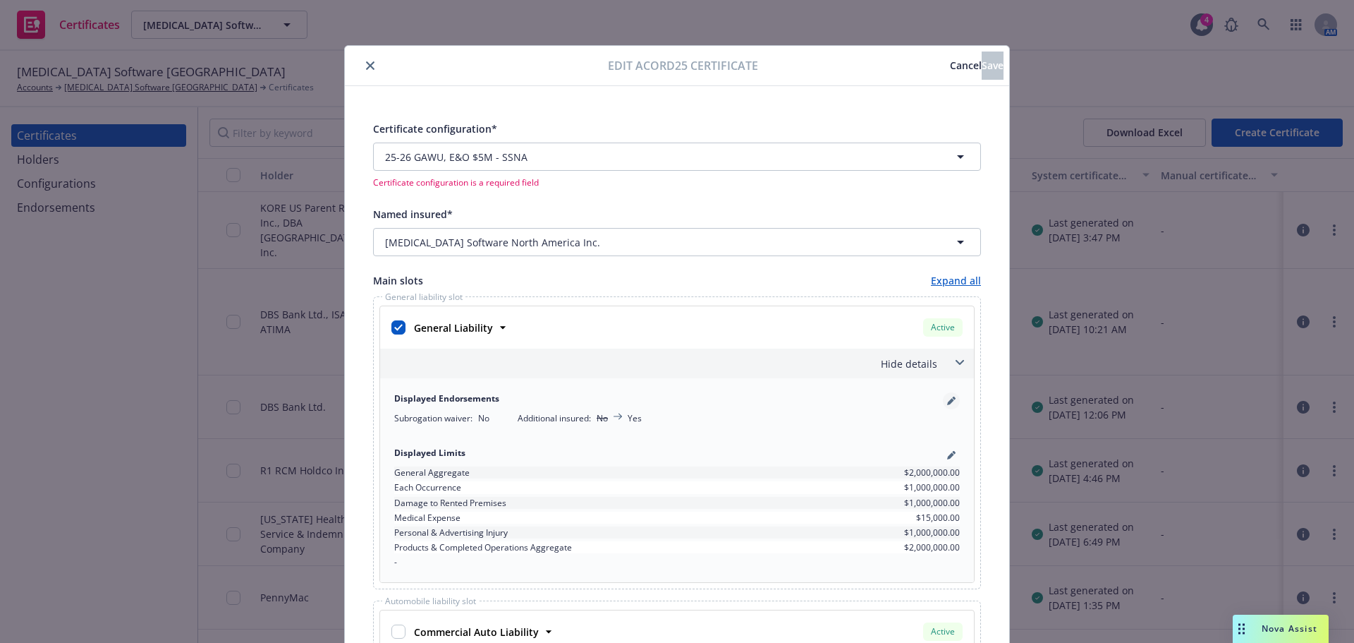
click at [947, 401] on icon "pencil" at bounding box center [950, 401] width 7 height 7
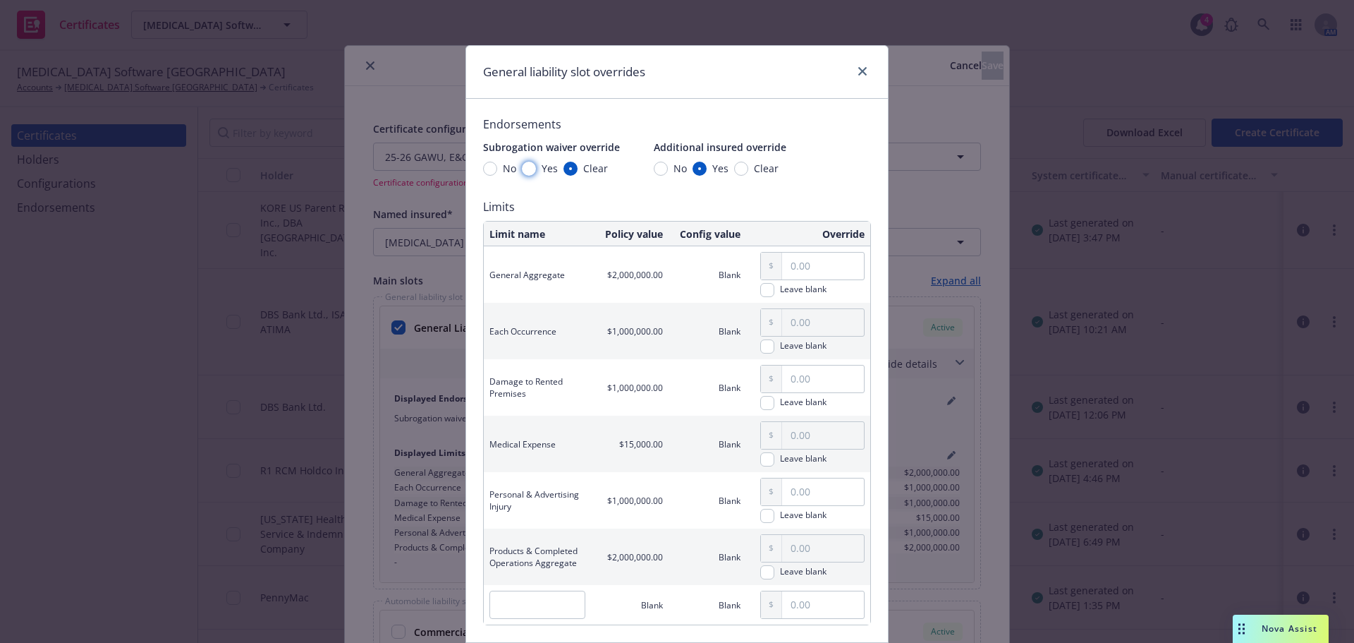
click at [525, 169] on input "Yes" at bounding box center [529, 169] width 14 height 14
radio input "true"
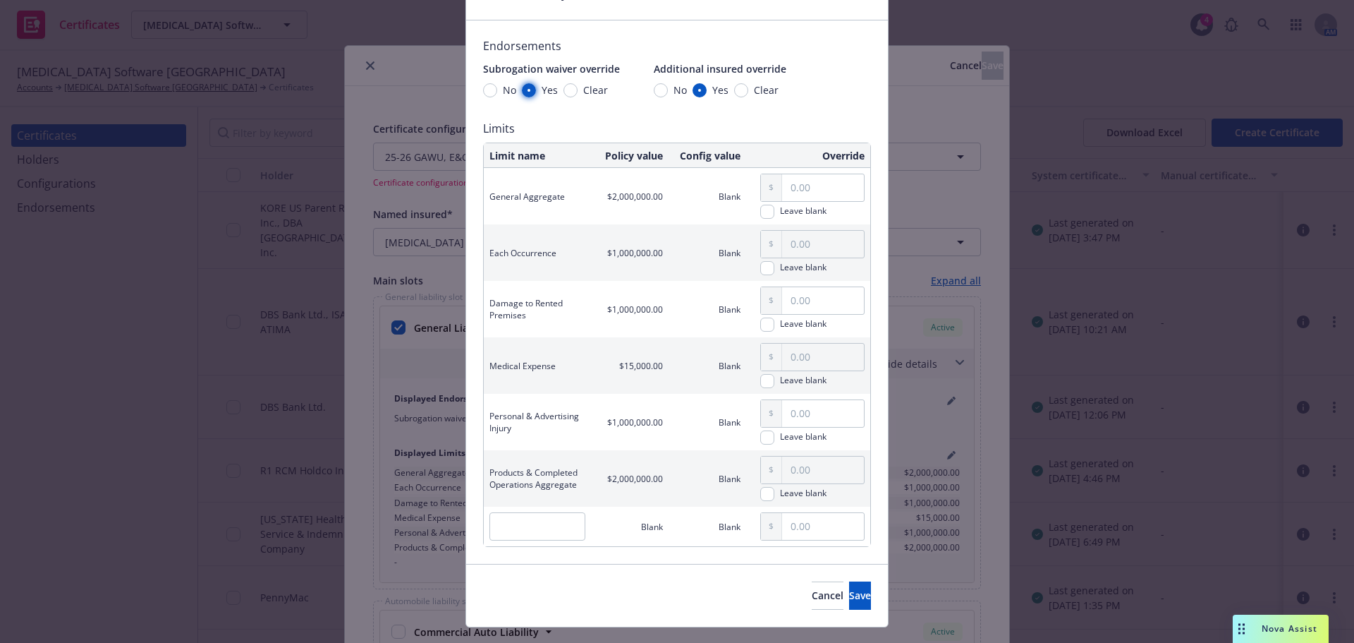
scroll to position [108, 0]
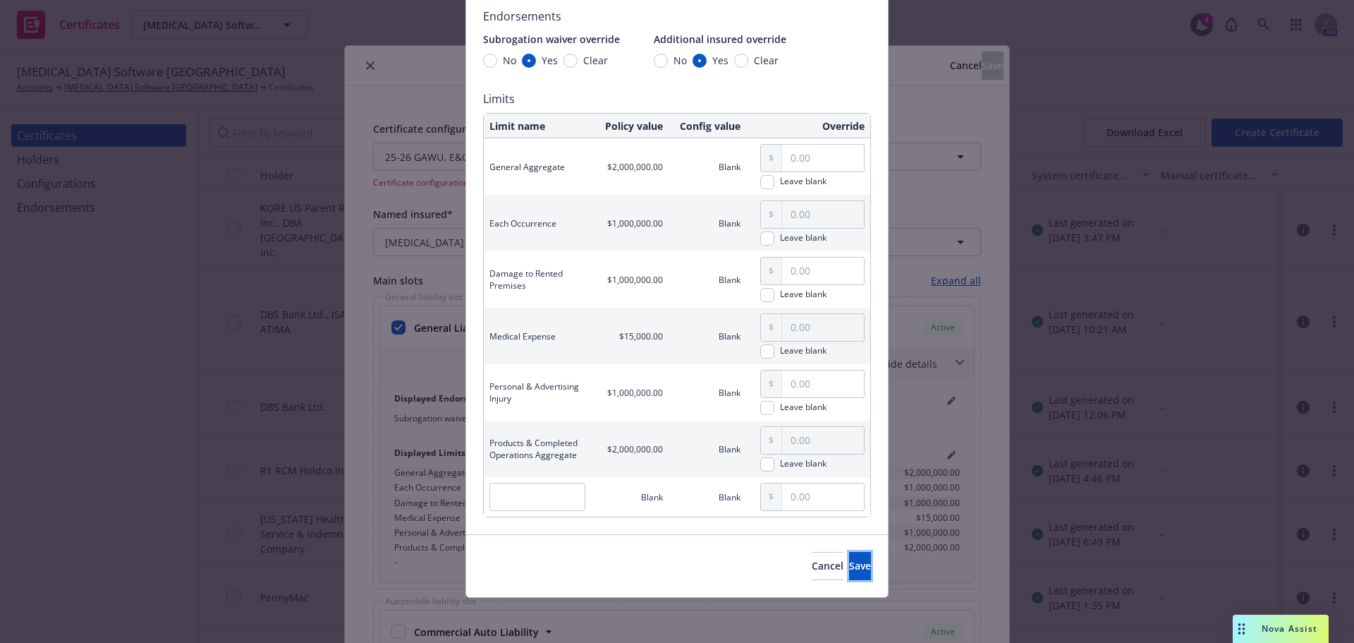
click at [849, 559] on button "Save" at bounding box center [860, 566] width 22 height 28
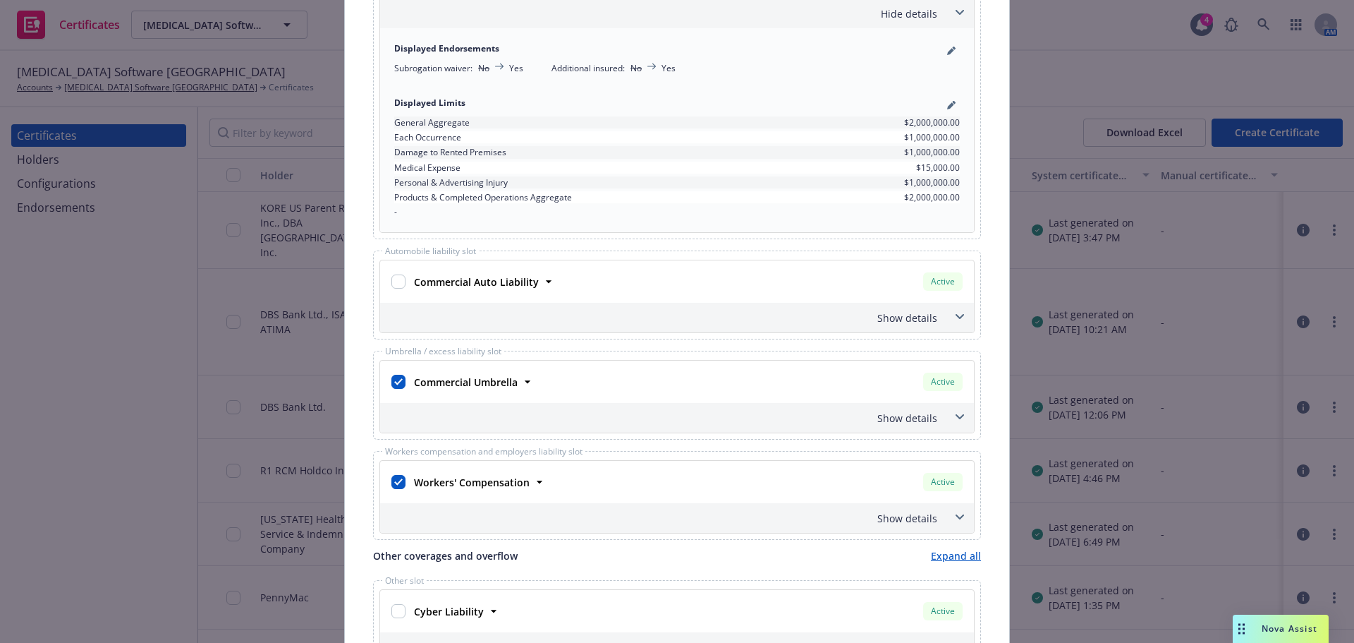
scroll to position [353, 0]
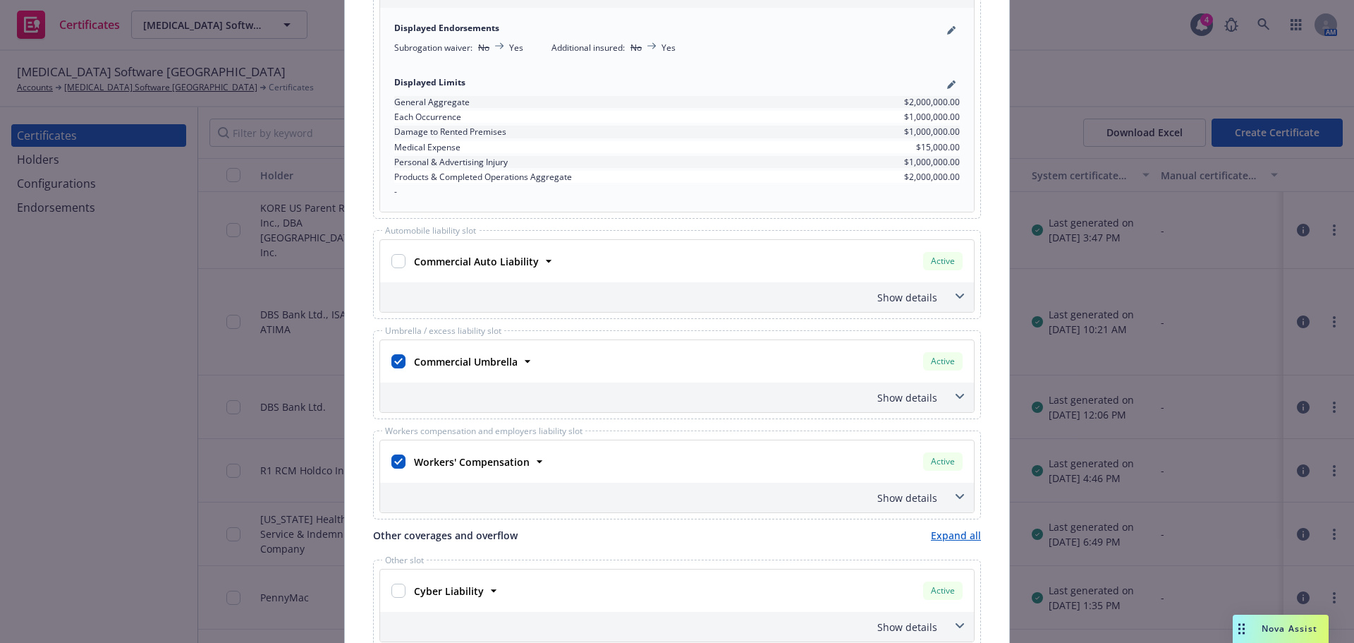
click at [959, 494] on span at bounding box center [960, 496] width 23 height 23
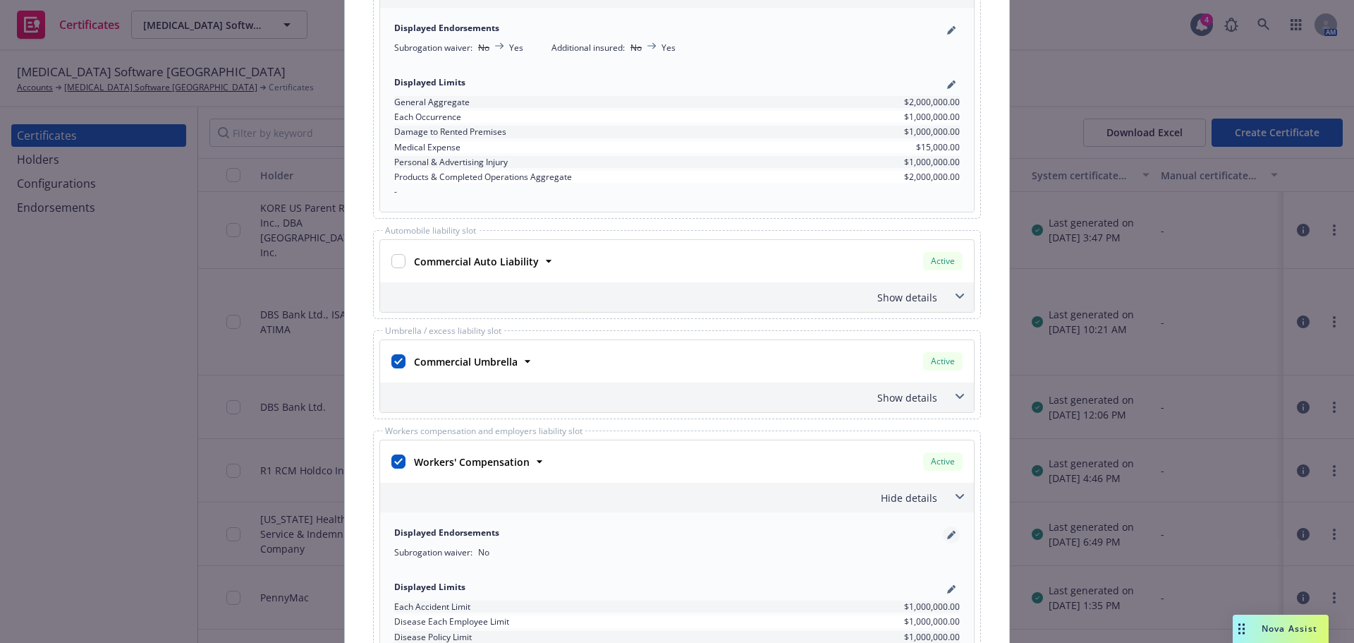
click at [952, 532] on icon "pencil" at bounding box center [954, 532] width 4 height 4
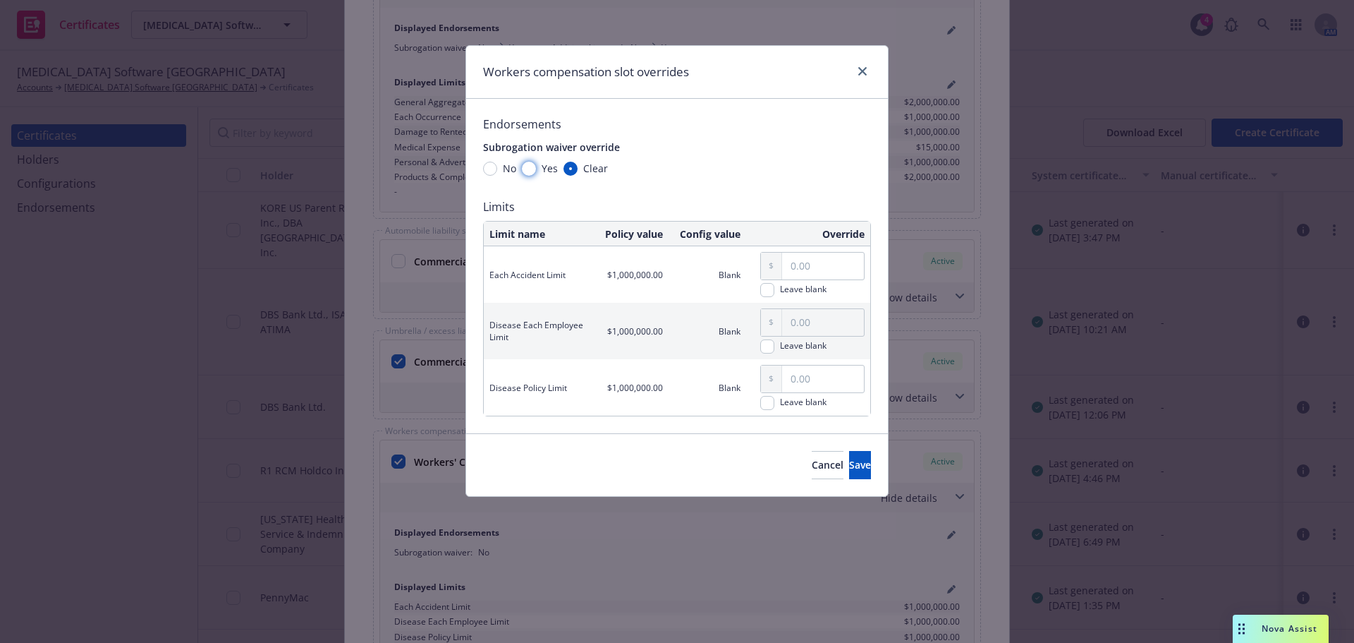
click at [530, 171] on input "Yes" at bounding box center [529, 169] width 14 height 14
radio input "true"
click at [853, 463] on button "Save" at bounding box center [860, 465] width 22 height 28
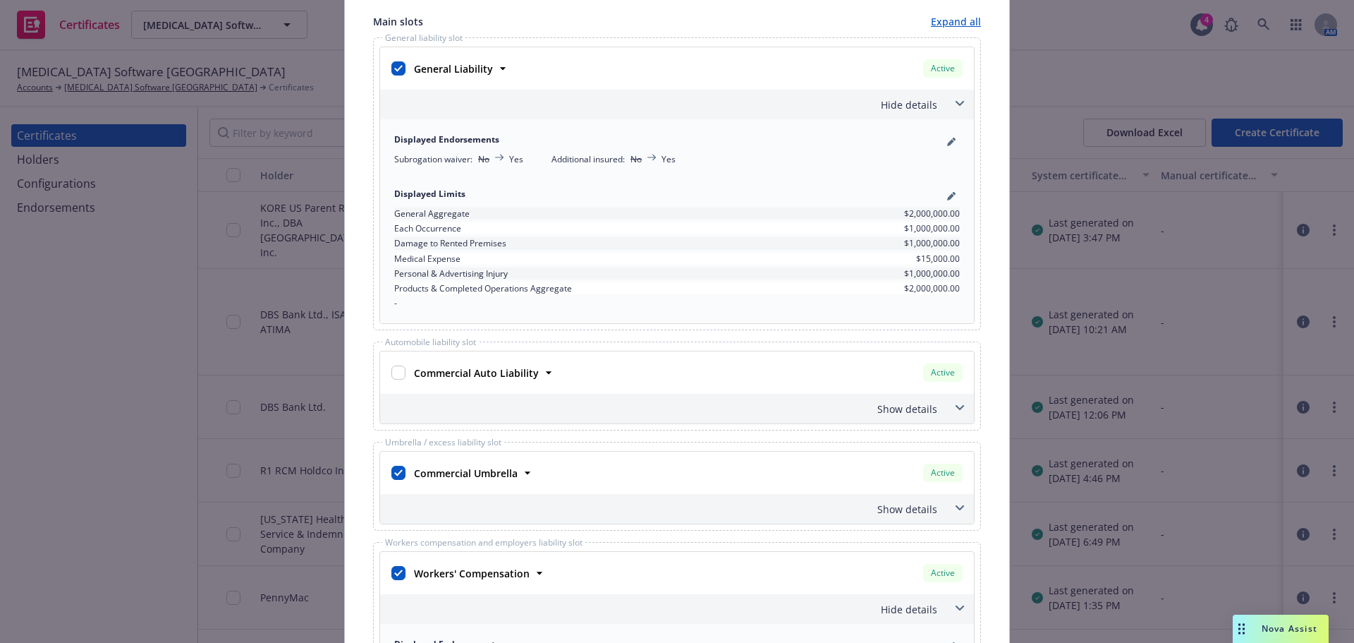
scroll to position [0, 0]
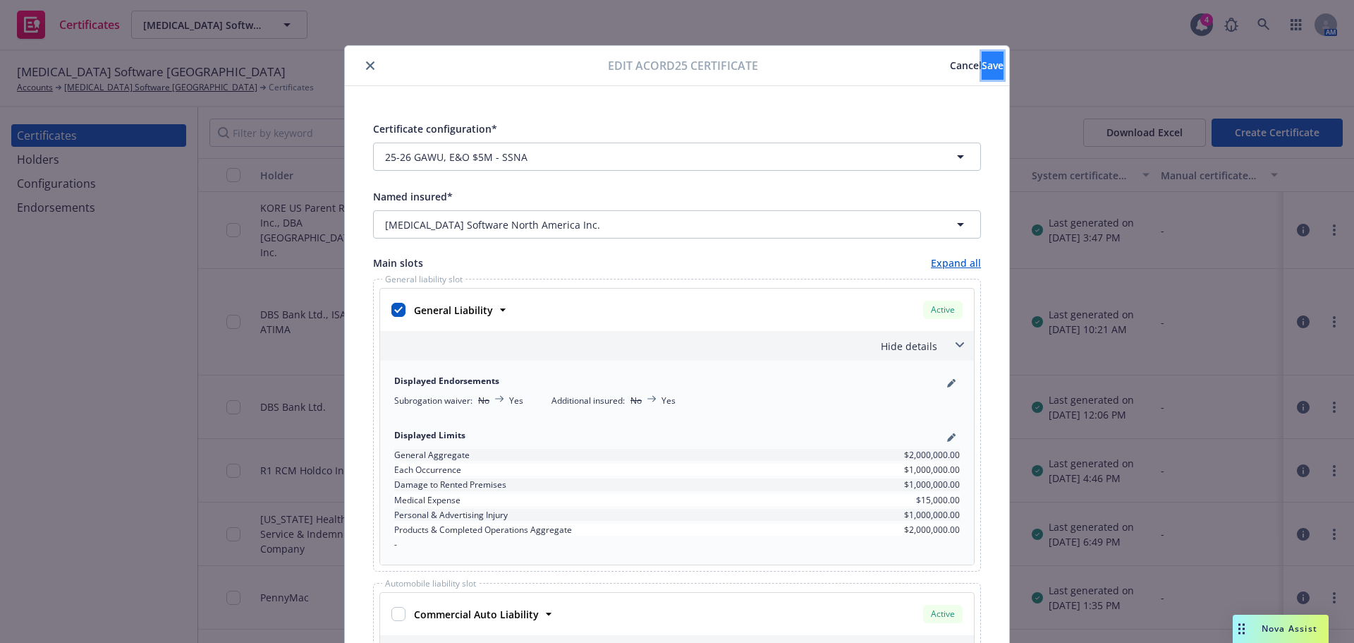
click at [982, 73] on button "Save" at bounding box center [993, 65] width 22 height 28
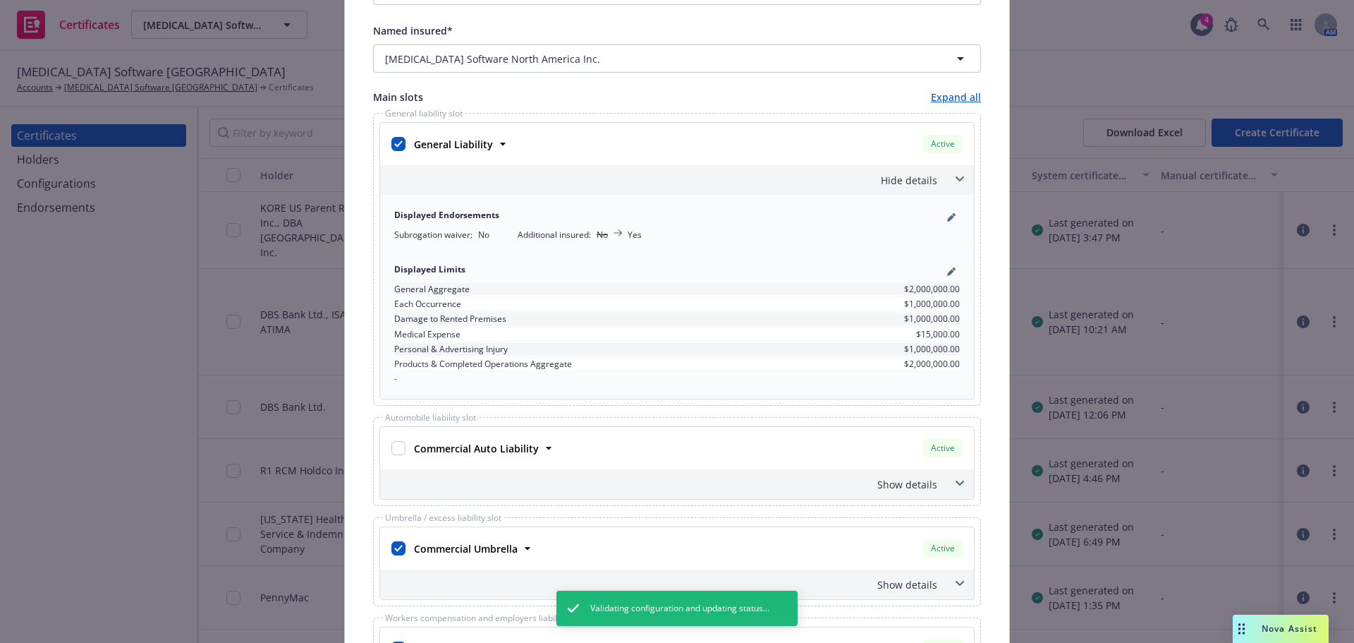
scroll to position [141, 0]
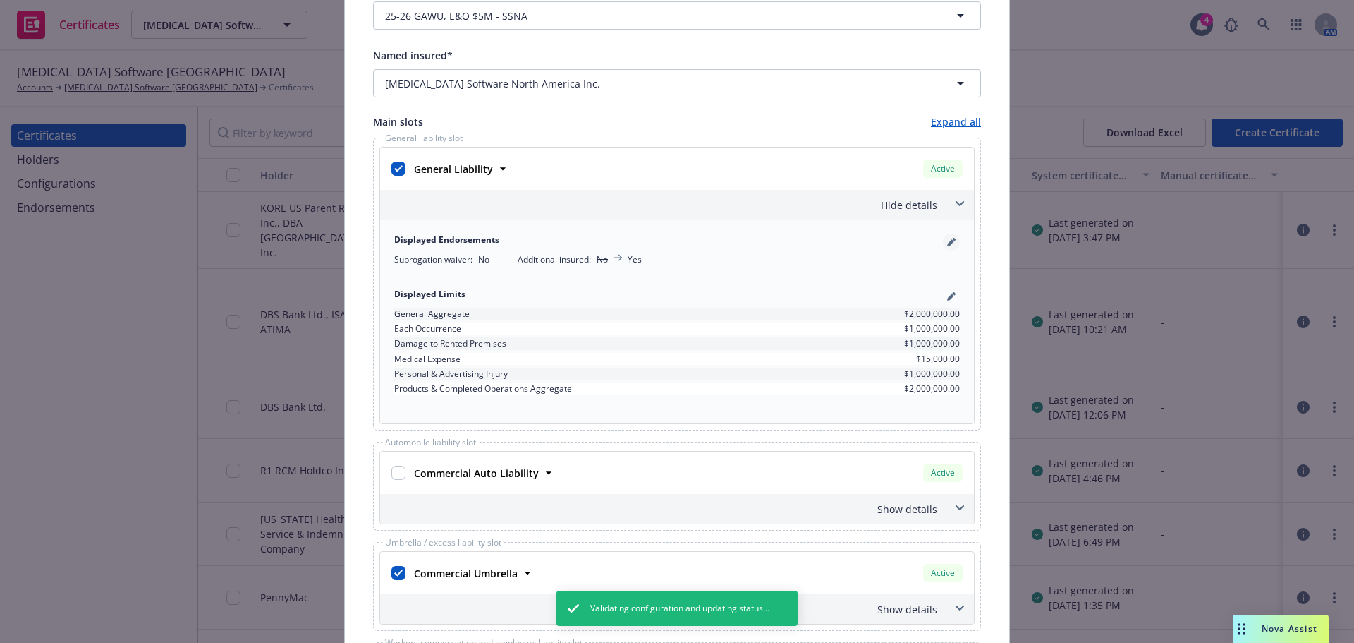
click at [947, 243] on icon "pencil" at bounding box center [950, 242] width 7 height 7
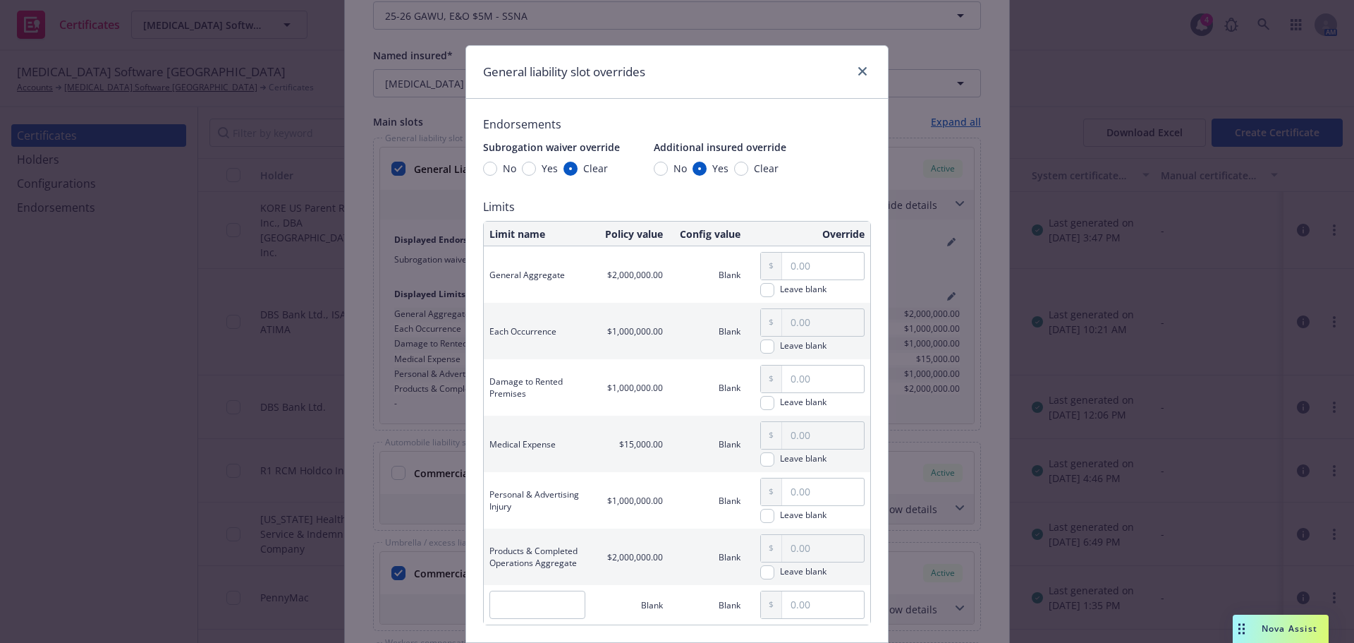
click at [536, 172] on span "Yes" at bounding box center [547, 168] width 22 height 15
click at [535, 172] on input "Yes" at bounding box center [529, 169] width 14 height 14
radio input "true"
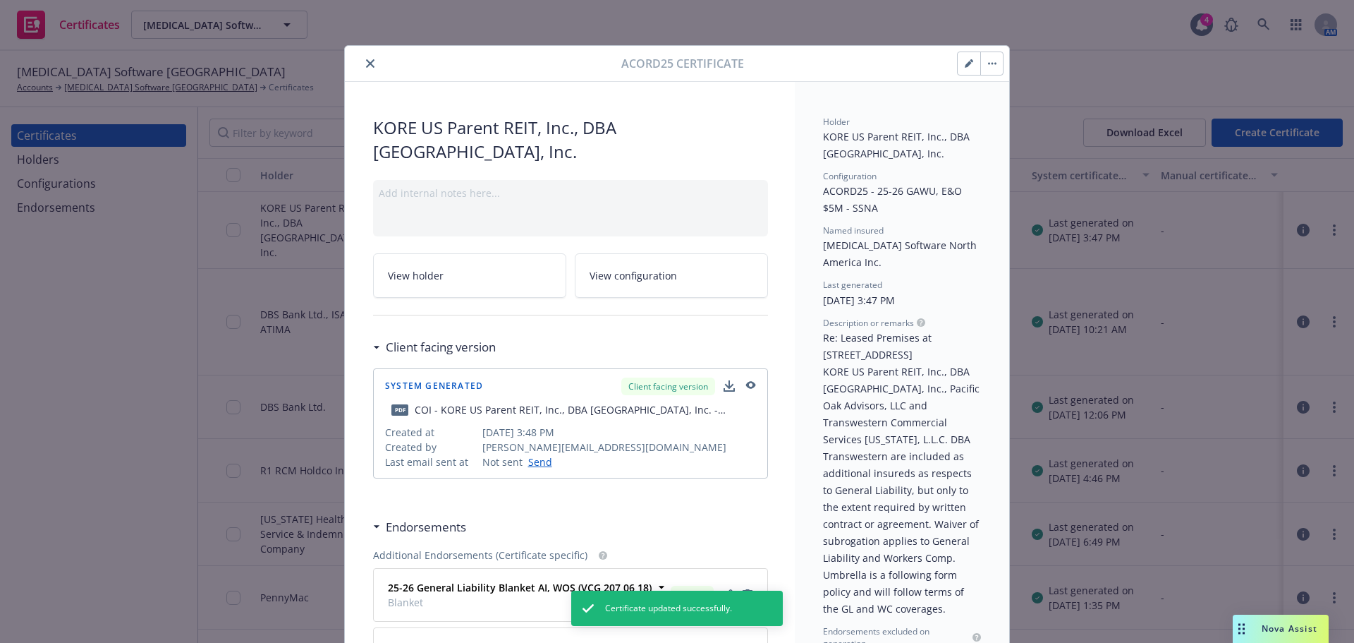
click at [958, 66] on button "button" at bounding box center [969, 63] width 23 height 23
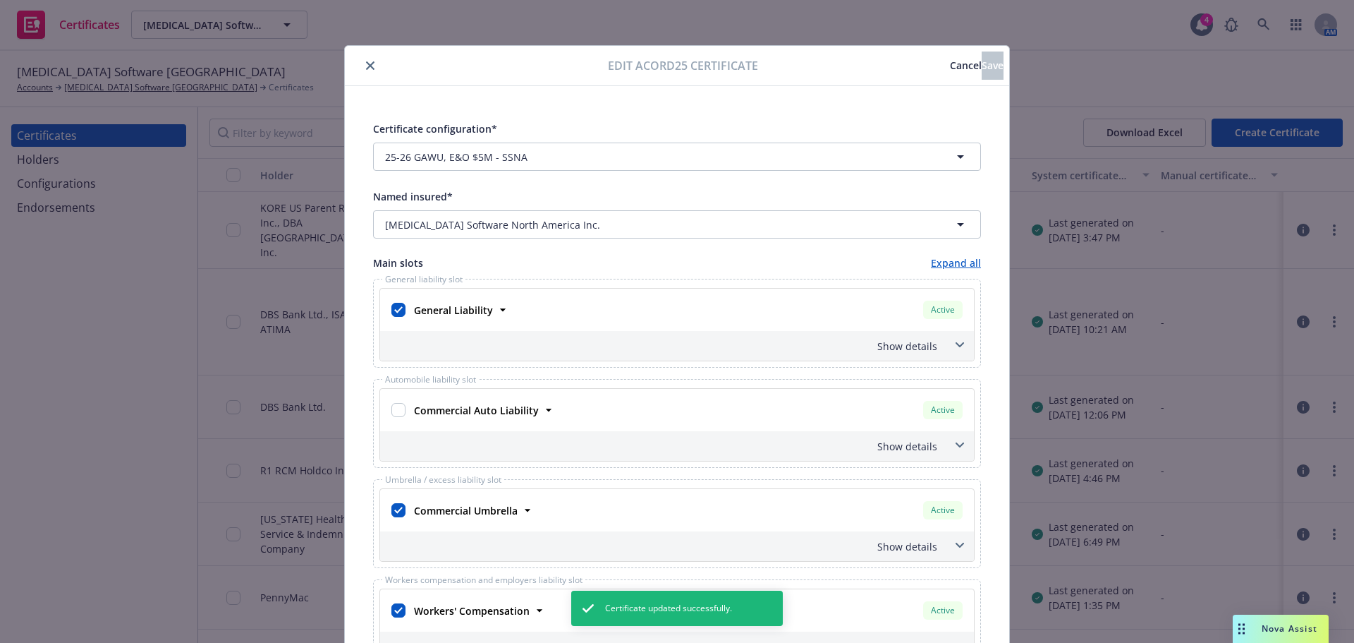
click at [956, 345] on icon at bounding box center [960, 344] width 8 height 5
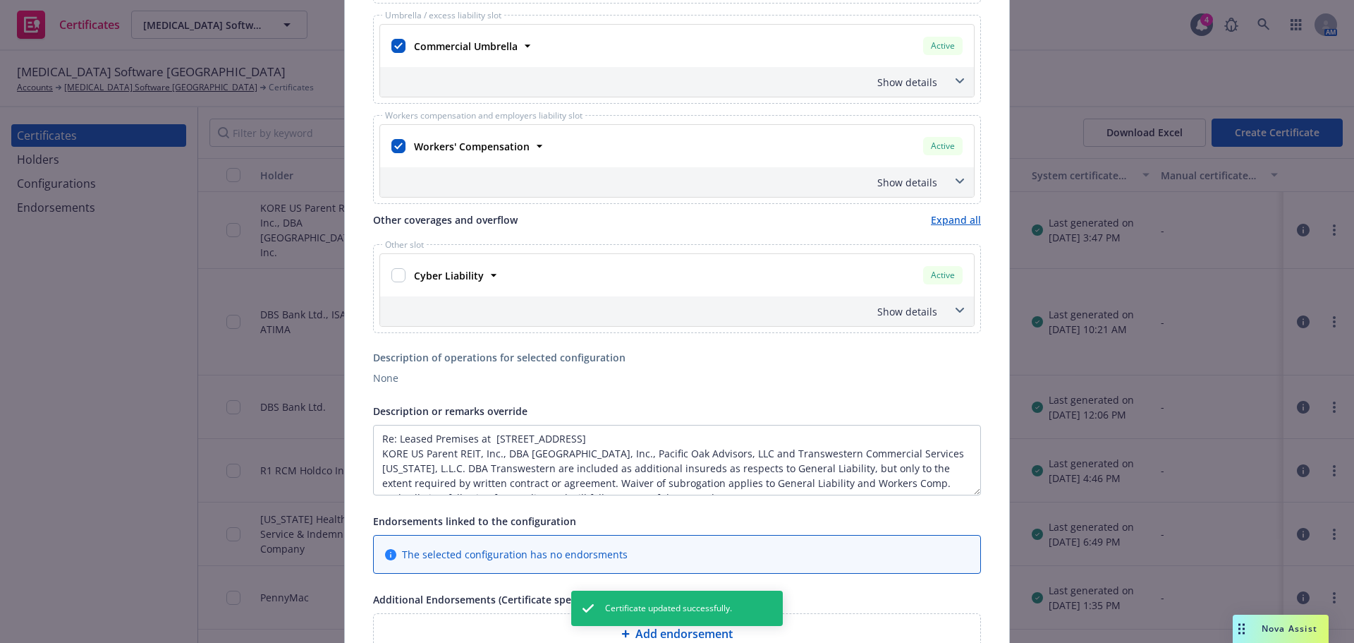
scroll to position [921, 0]
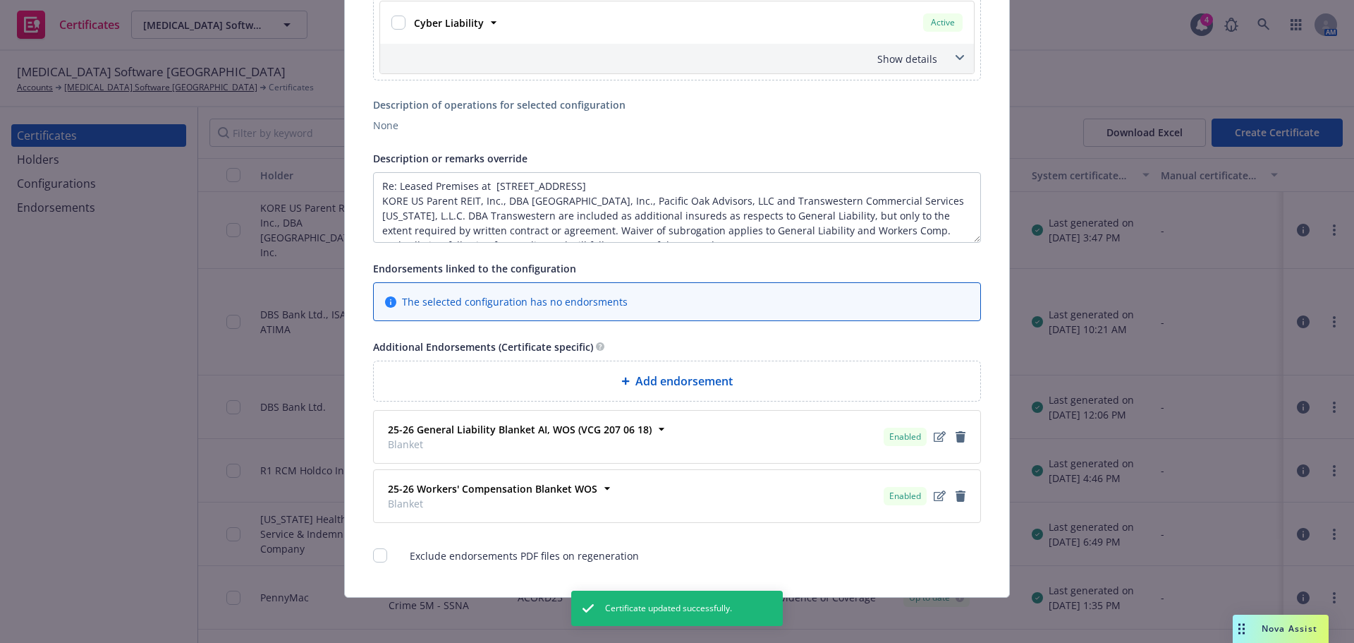
click at [535, 438] on span "Blanket" at bounding box center [520, 444] width 264 height 15
click at [399, 458] on div "25-26 General Liability Blanket AI, WOS (VCG 207 06 18) Blanket Enabled Lines o…" at bounding box center [677, 437] width 607 height 52
click at [442, 503] on span "Blanket" at bounding box center [492, 503] width 209 height 15
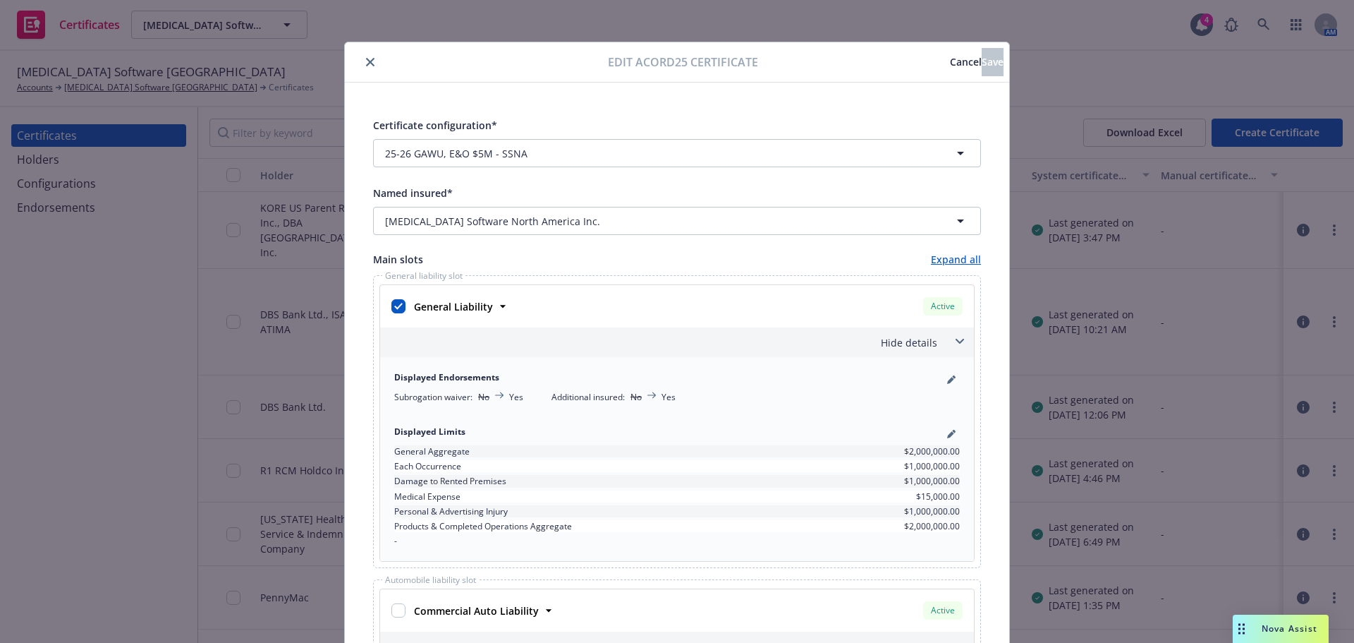
scroll to position [0, 0]
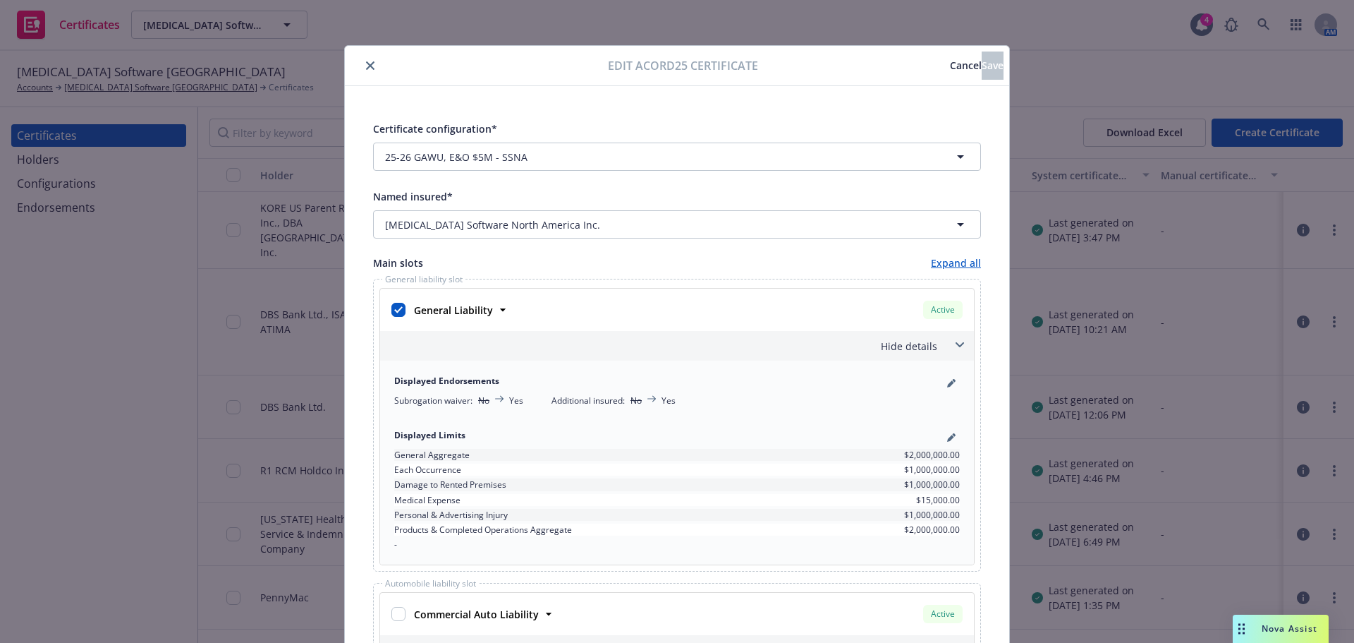
click at [366, 65] on icon "close" at bounding box center [370, 65] width 8 height 8
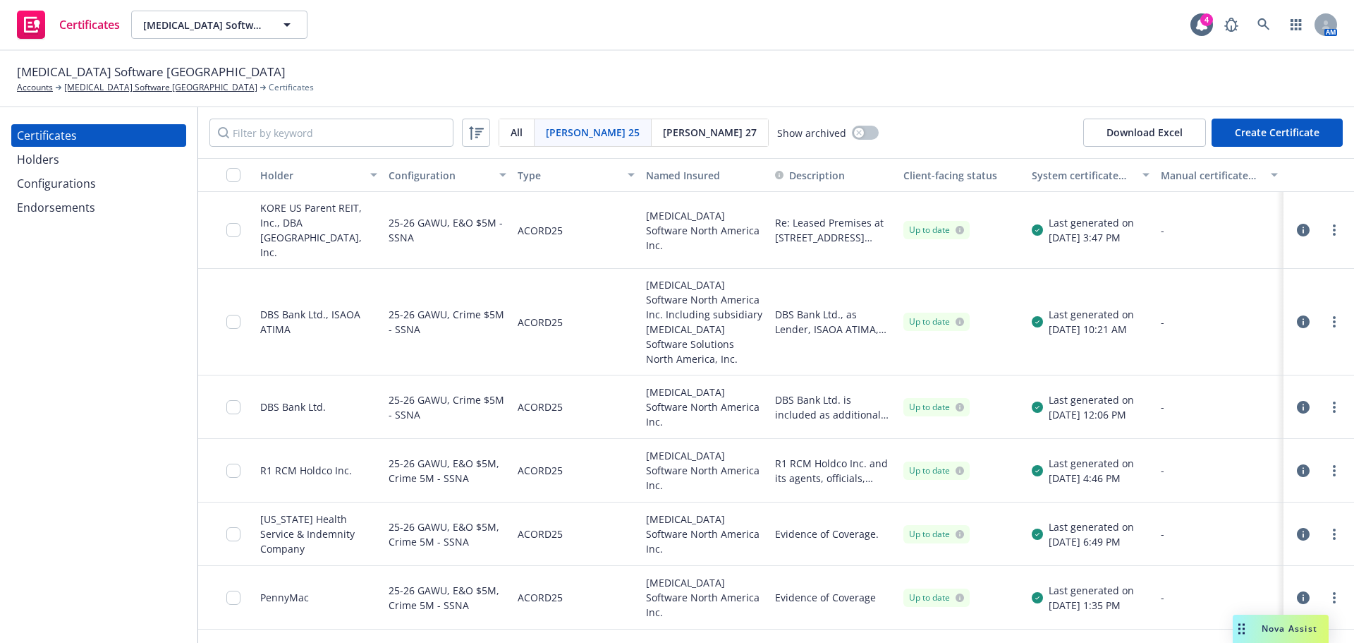
click at [1297, 224] on icon "button" at bounding box center [1303, 230] width 13 height 13
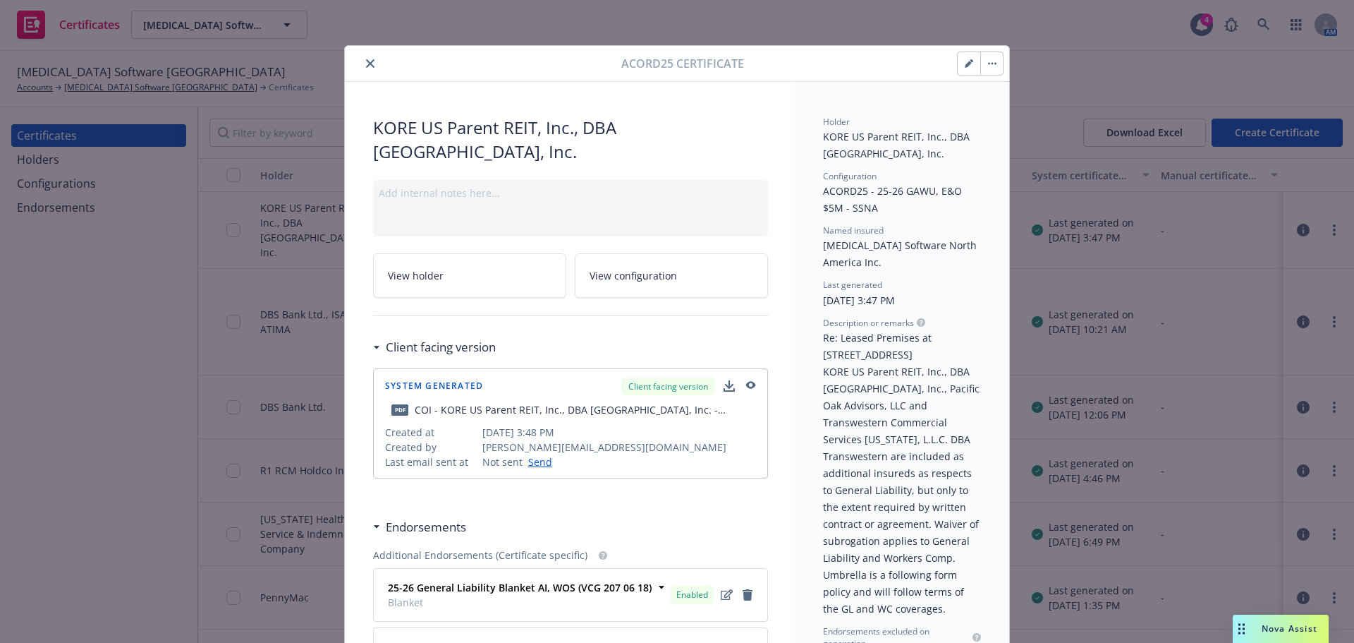
click at [991, 68] on button "button" at bounding box center [991, 63] width 23 height 23
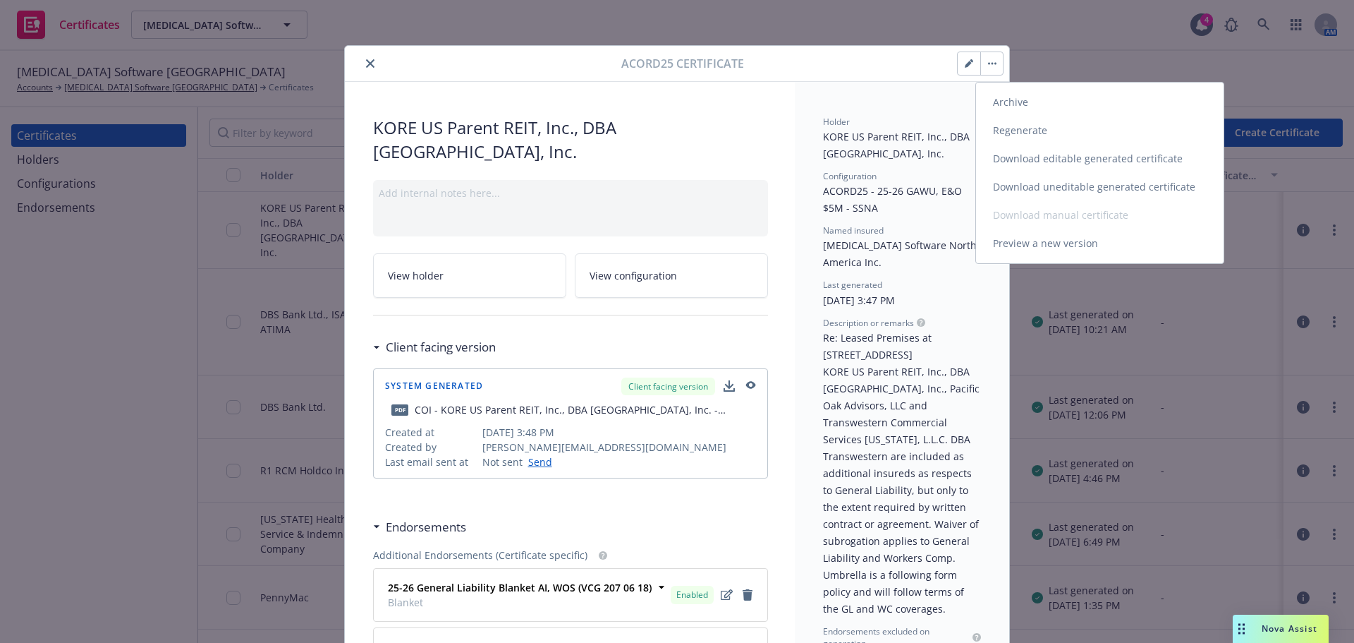
click at [1014, 126] on link "Regenerate" at bounding box center [1100, 130] width 248 height 28
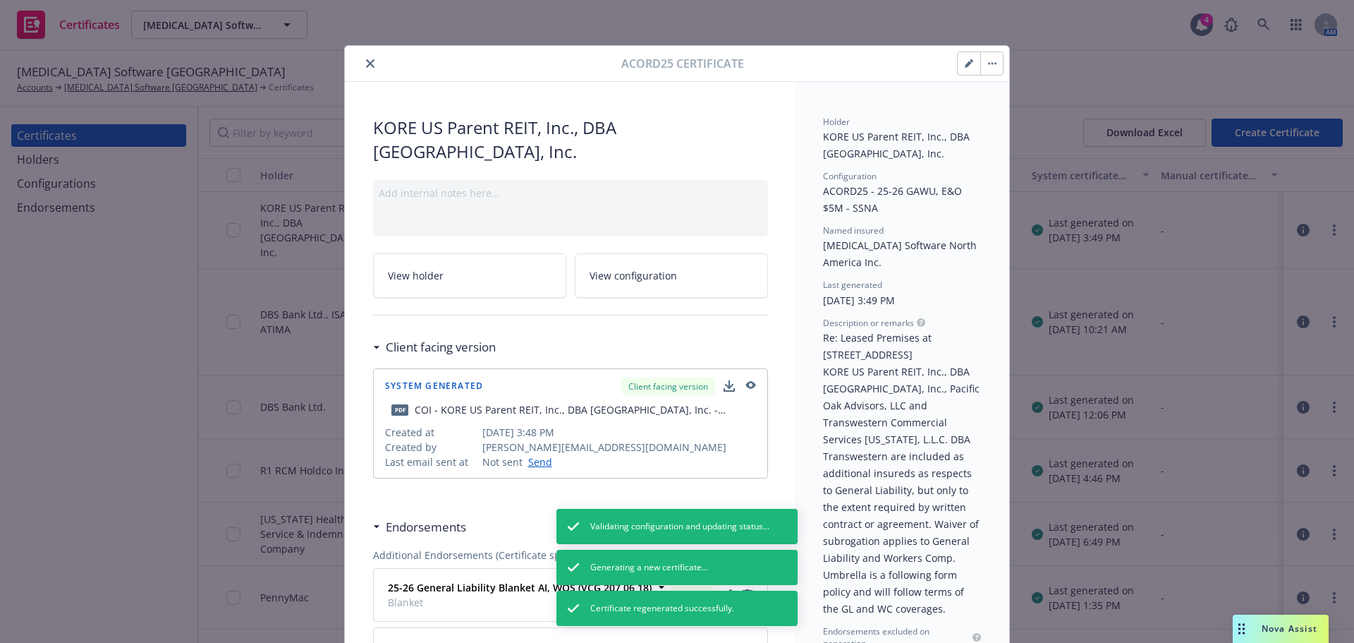
click at [366, 63] on icon "close" at bounding box center [370, 63] width 8 height 8
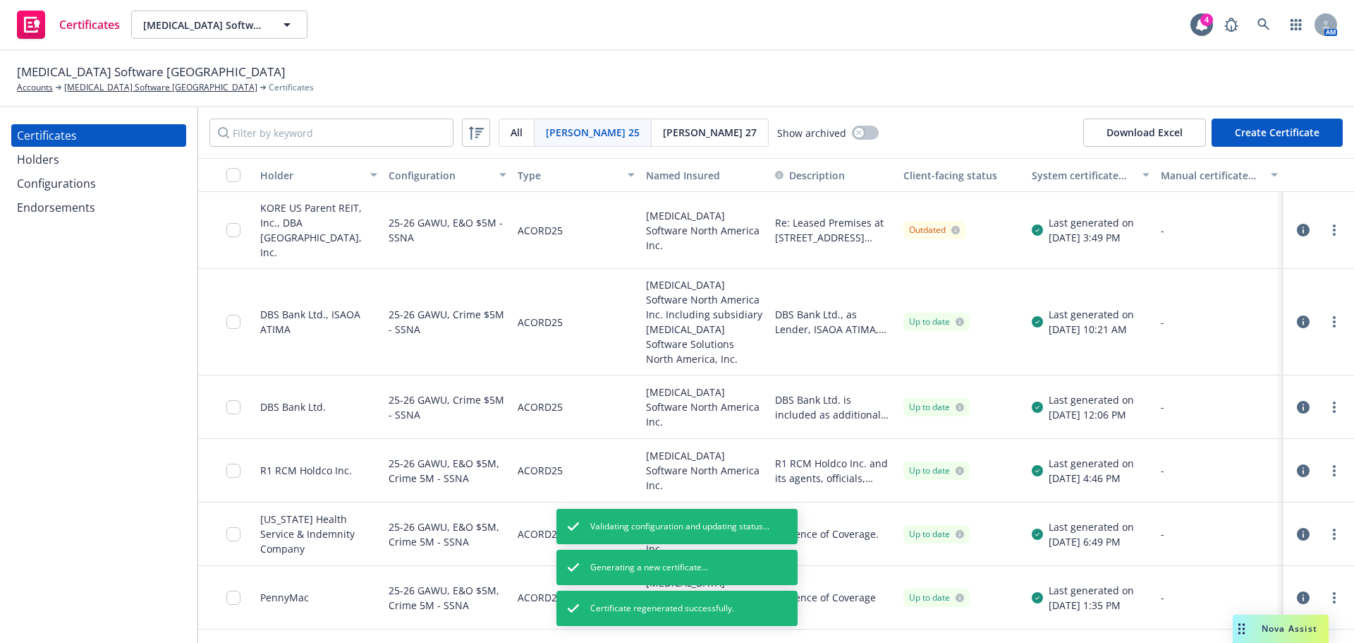
click at [1297, 224] on icon "button" at bounding box center [1303, 230] width 13 height 13
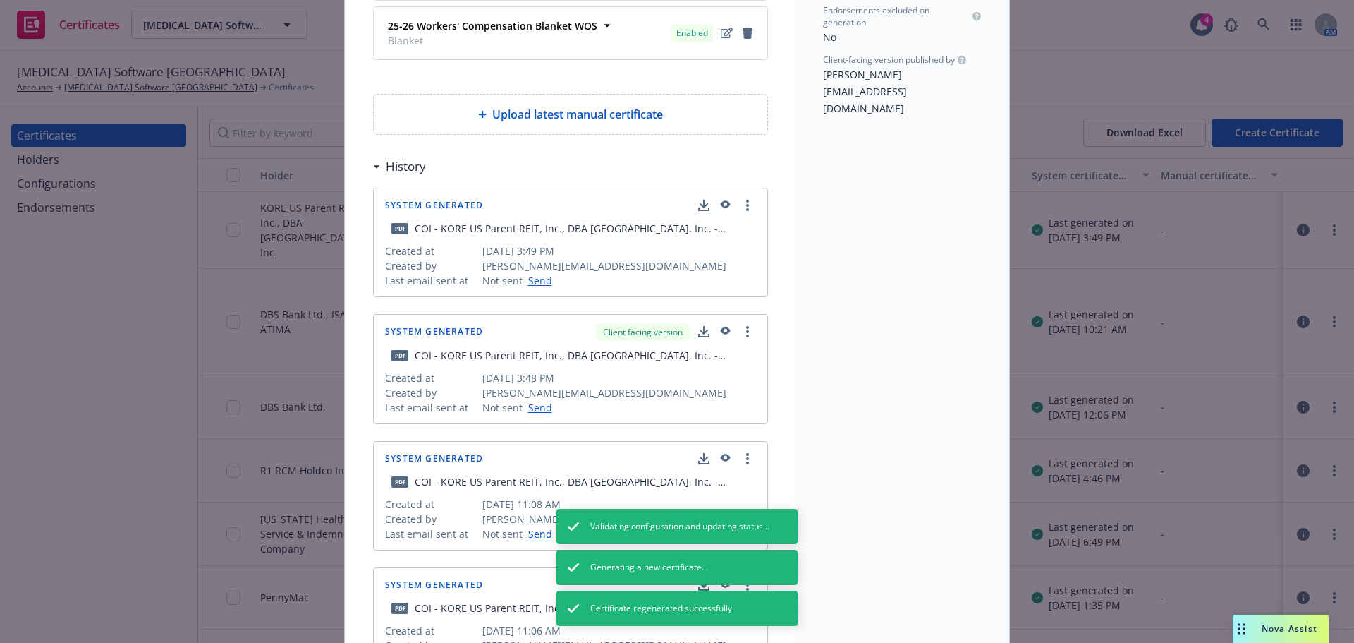
scroll to position [635, 0]
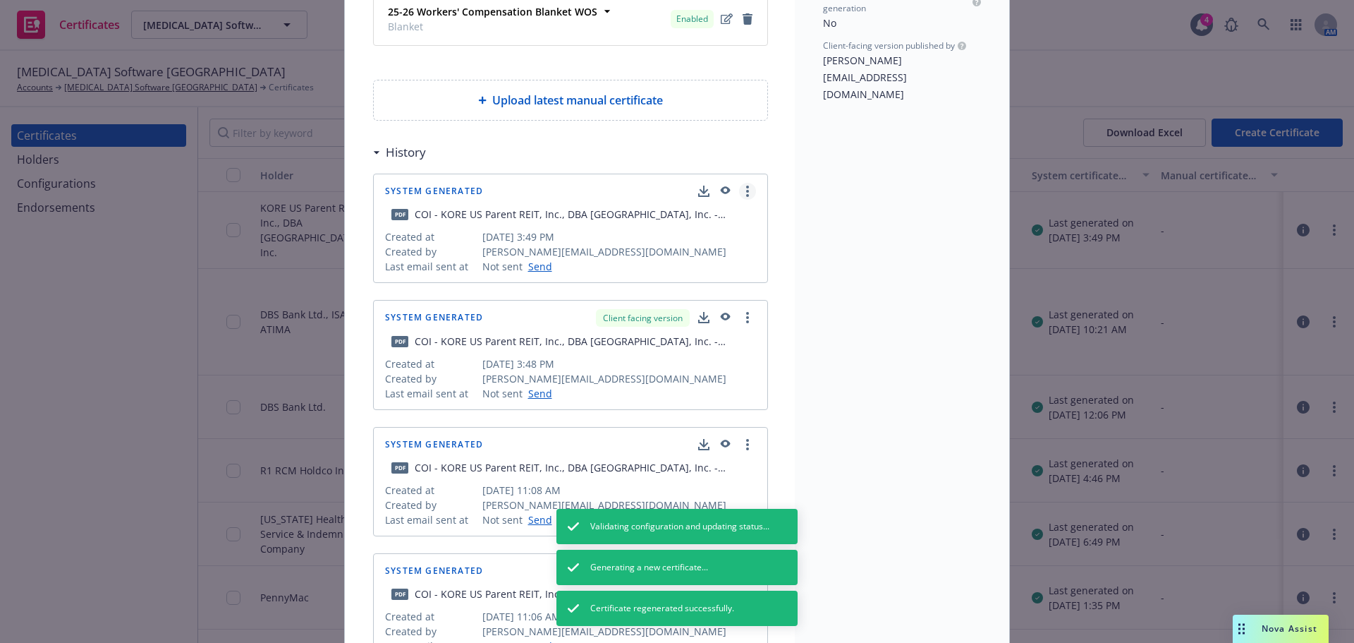
click at [745, 192] on link "more" at bounding box center [747, 191] width 17 height 17
click at [698, 214] on link "Show in client navigator" at bounding box center [681, 220] width 159 height 28
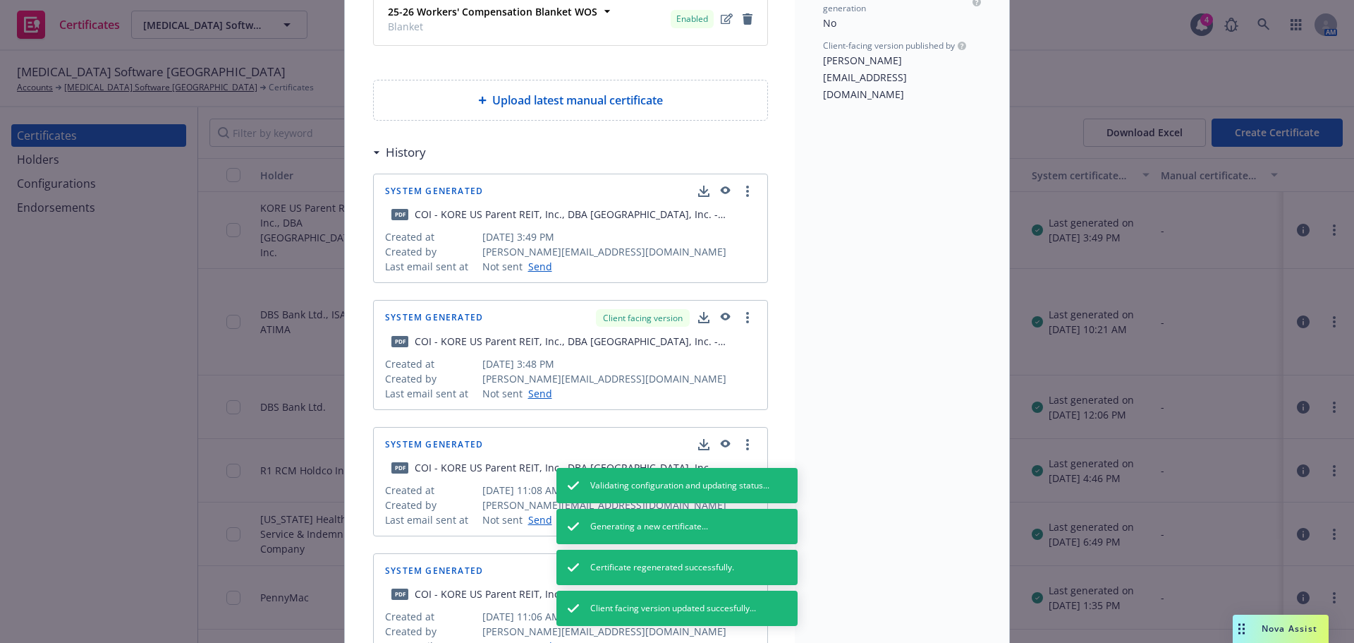
click at [721, 189] on icon "button" at bounding box center [726, 190] width 10 height 8
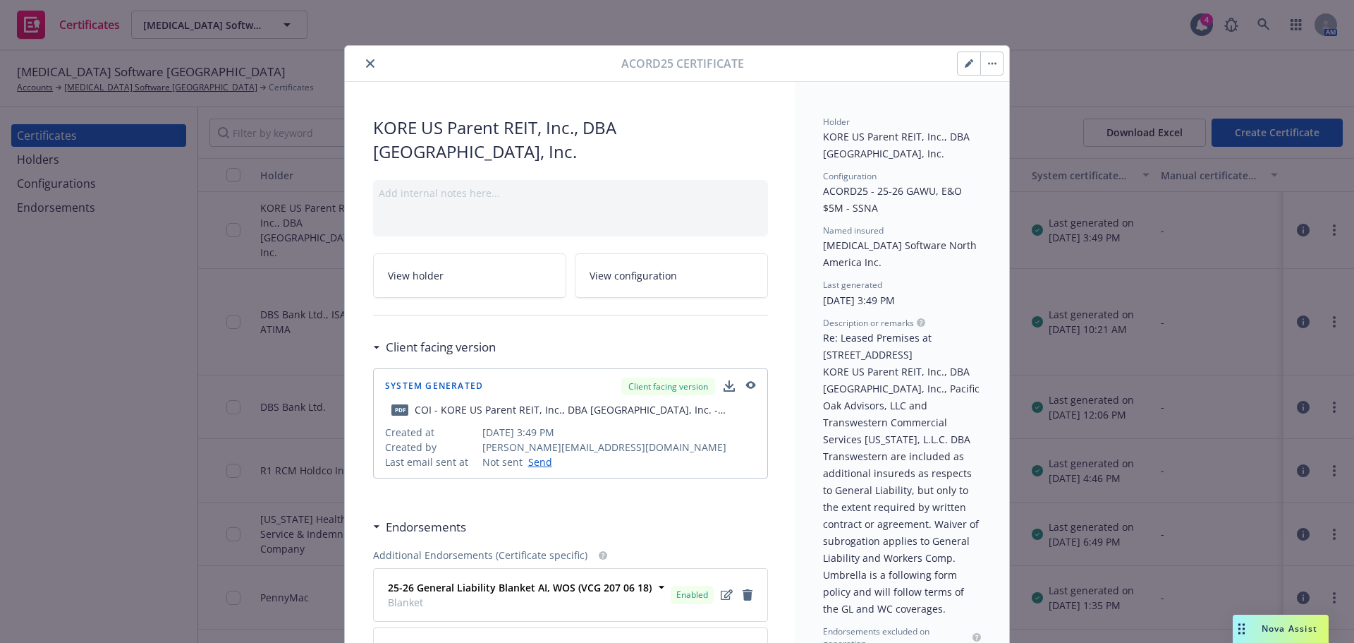
click at [366, 62] on icon "close" at bounding box center [370, 63] width 8 height 8
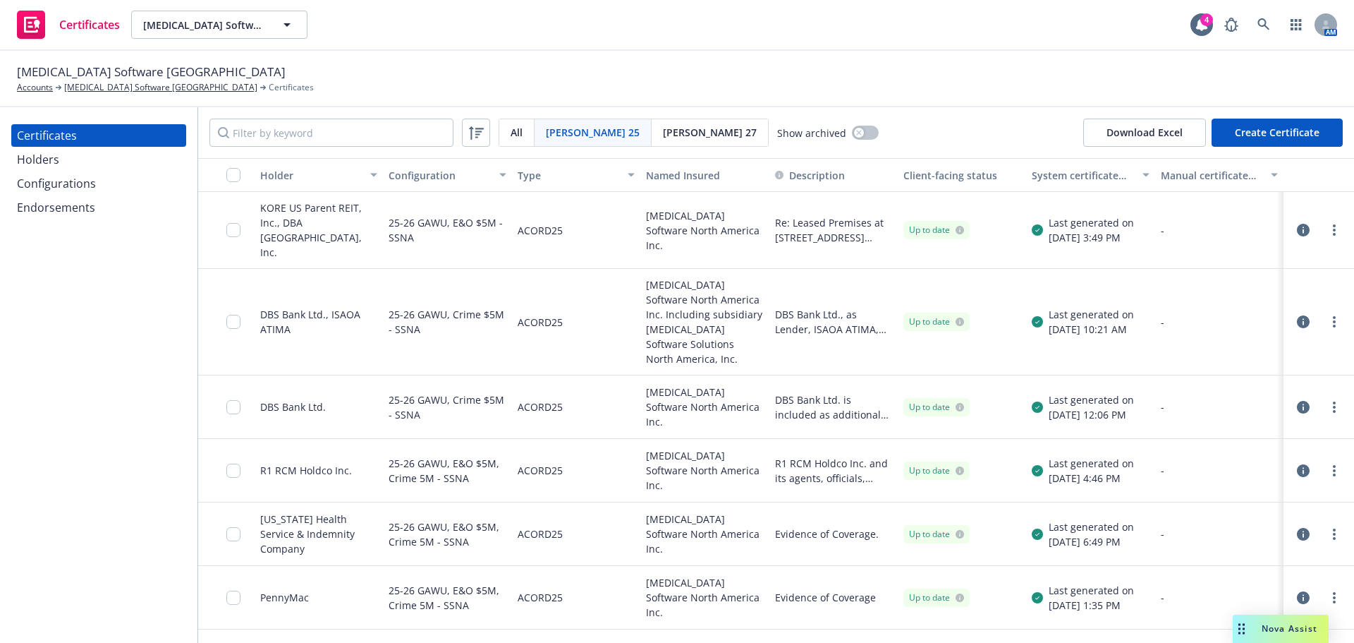
click at [663, 134] on span "[PERSON_NAME] 27" at bounding box center [710, 132] width 94 height 15
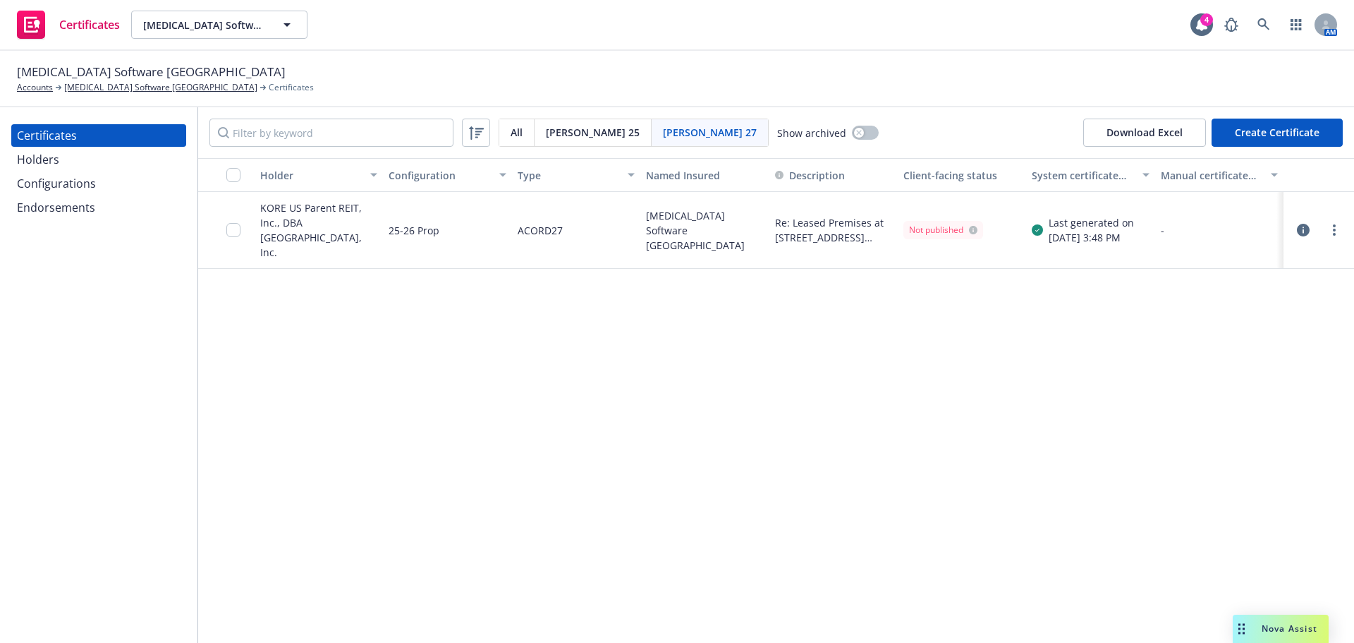
click at [1304, 224] on icon "button" at bounding box center [1303, 230] width 13 height 13
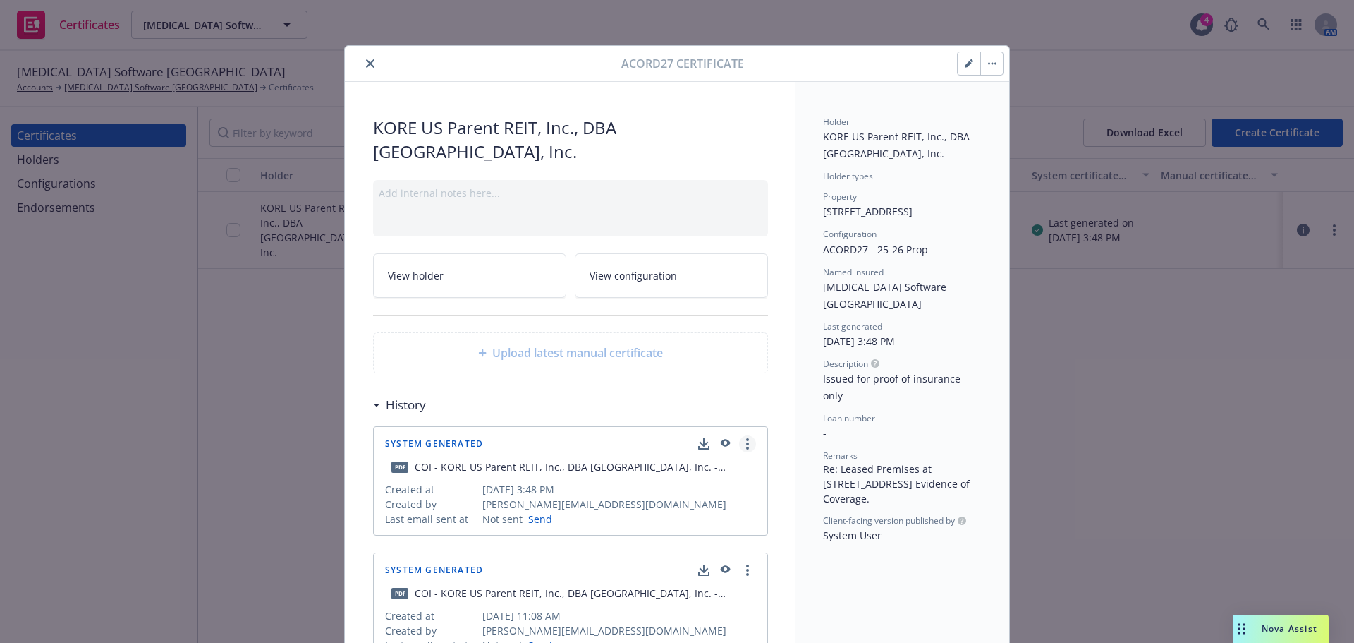
click at [746, 444] on circle "more" at bounding box center [747, 443] width 3 height 3
click at [727, 444] on div "Show in client navigator" at bounding box center [727, 443] width 58 height 17
click at [722, 444] on icon "button" at bounding box center [726, 443] width 10 height 8
